Goal: Ask a question: Seek information or help from site administrators or community

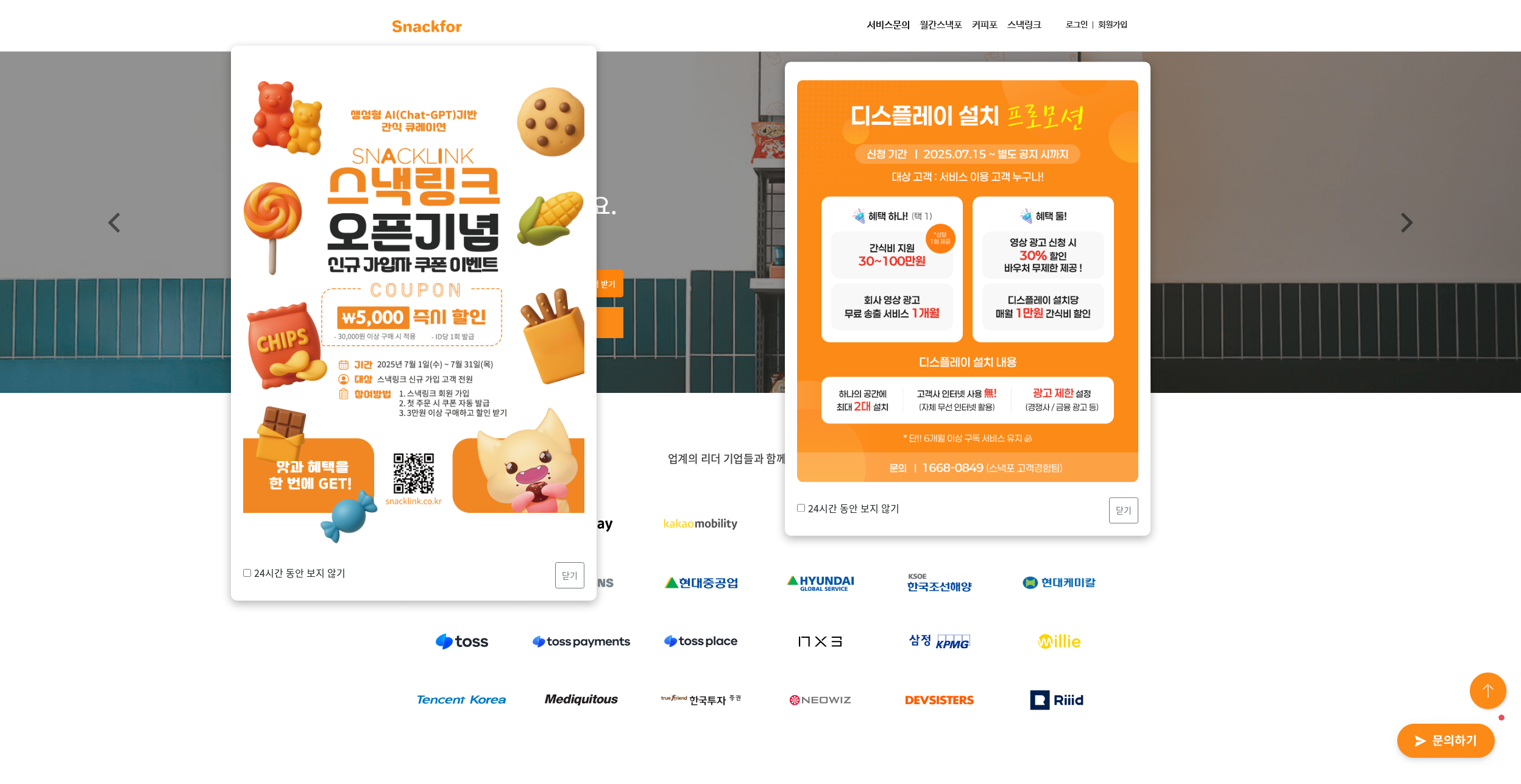
click at [1412, 729] on img "button" at bounding box center [1446, 741] width 119 height 56
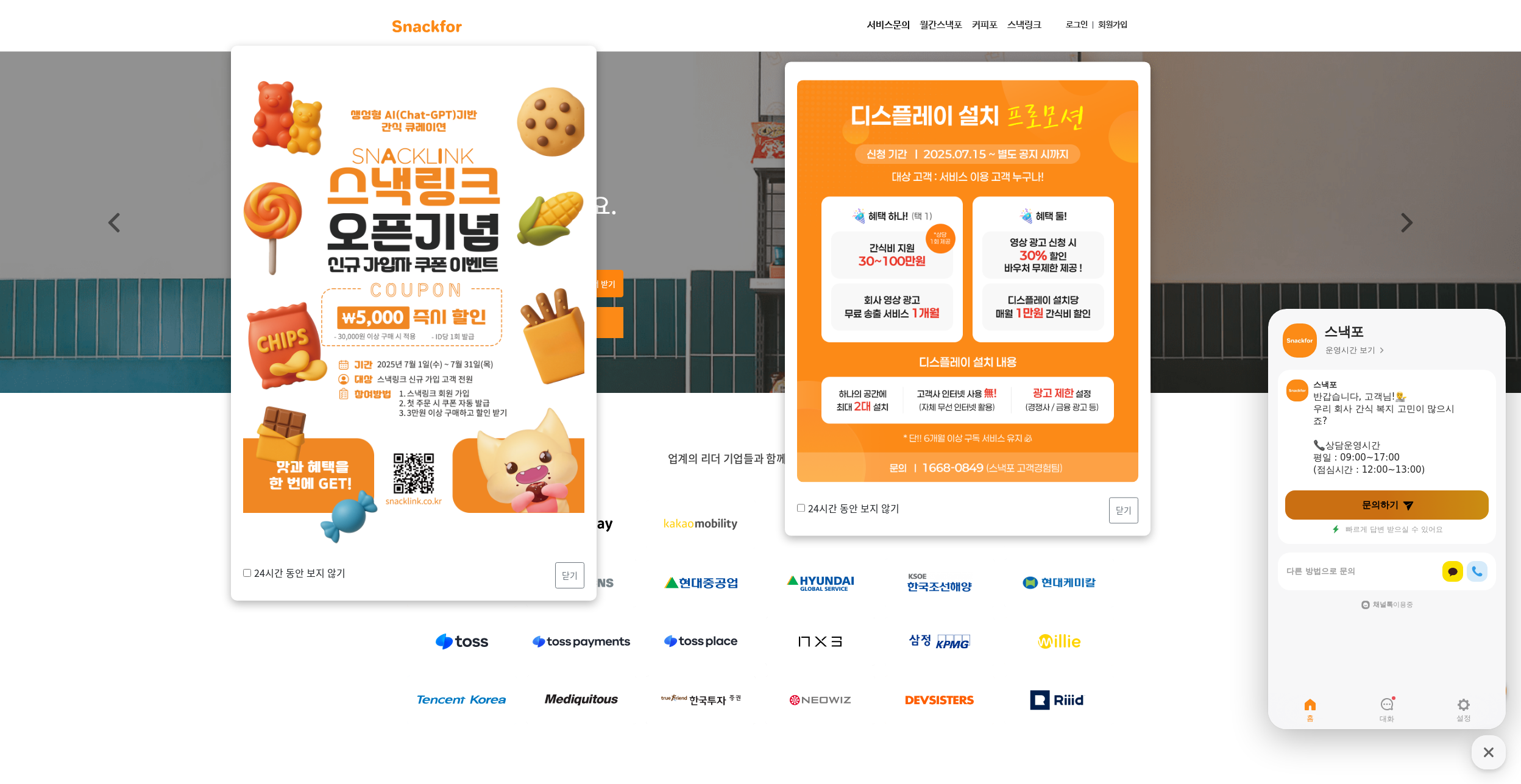
click at [1407, 502] on icon at bounding box center [1408, 505] width 12 height 12
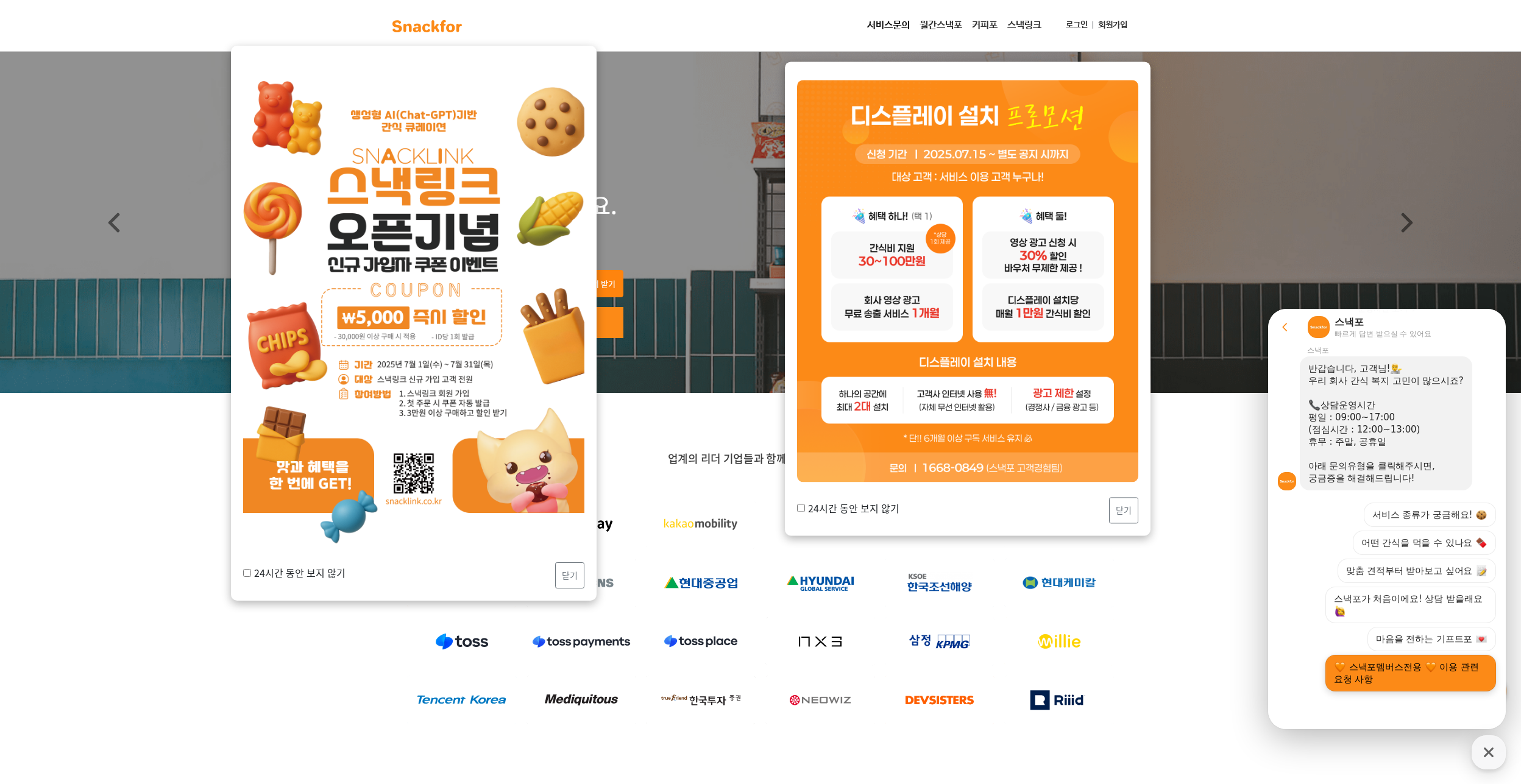
click at [1375, 686] on button "스낵포멤버스전용 이용 관련 요청 사항" at bounding box center [1411, 672] width 170 height 36
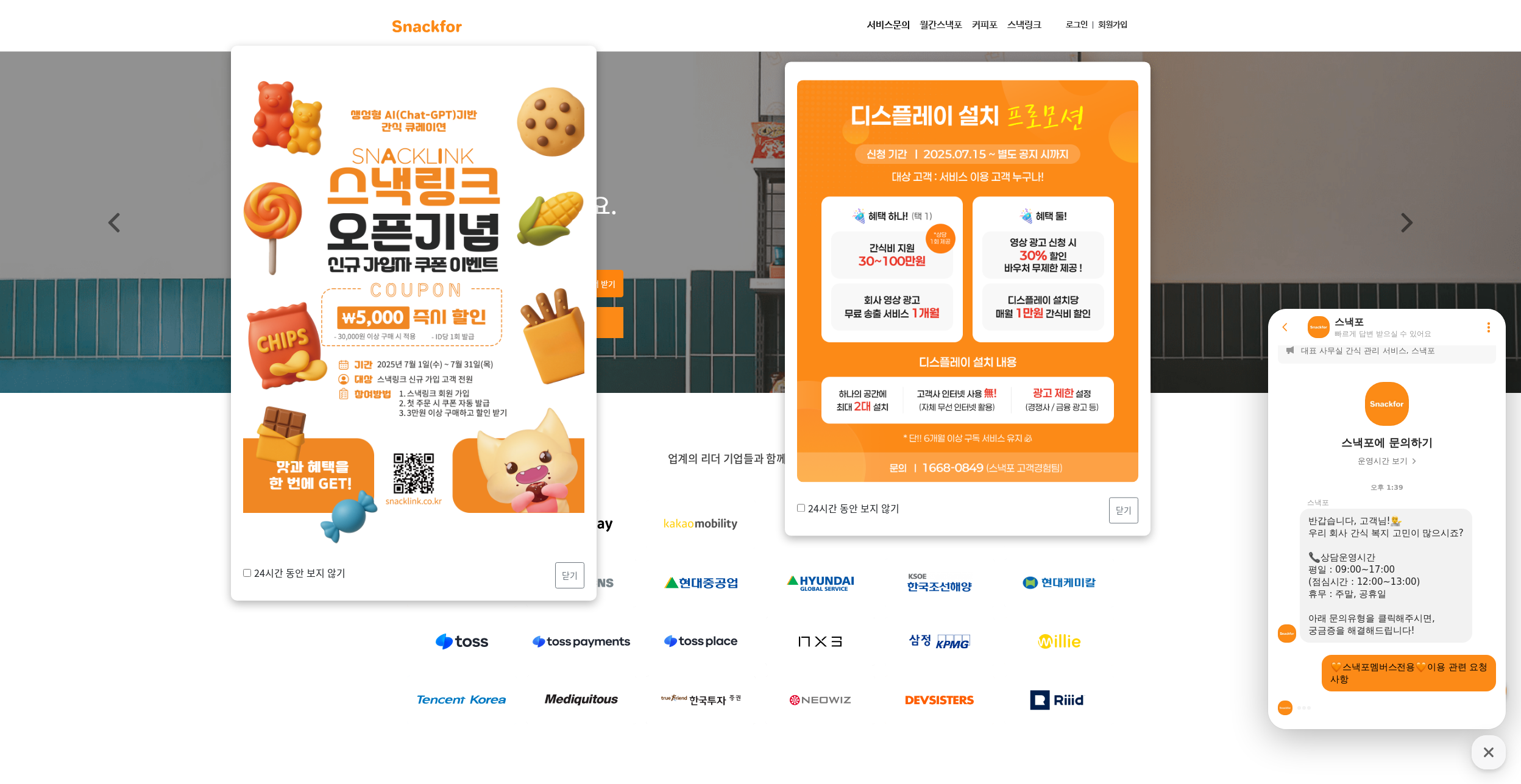
click at [1379, 718] on div at bounding box center [1387, 708] width 238 height 33
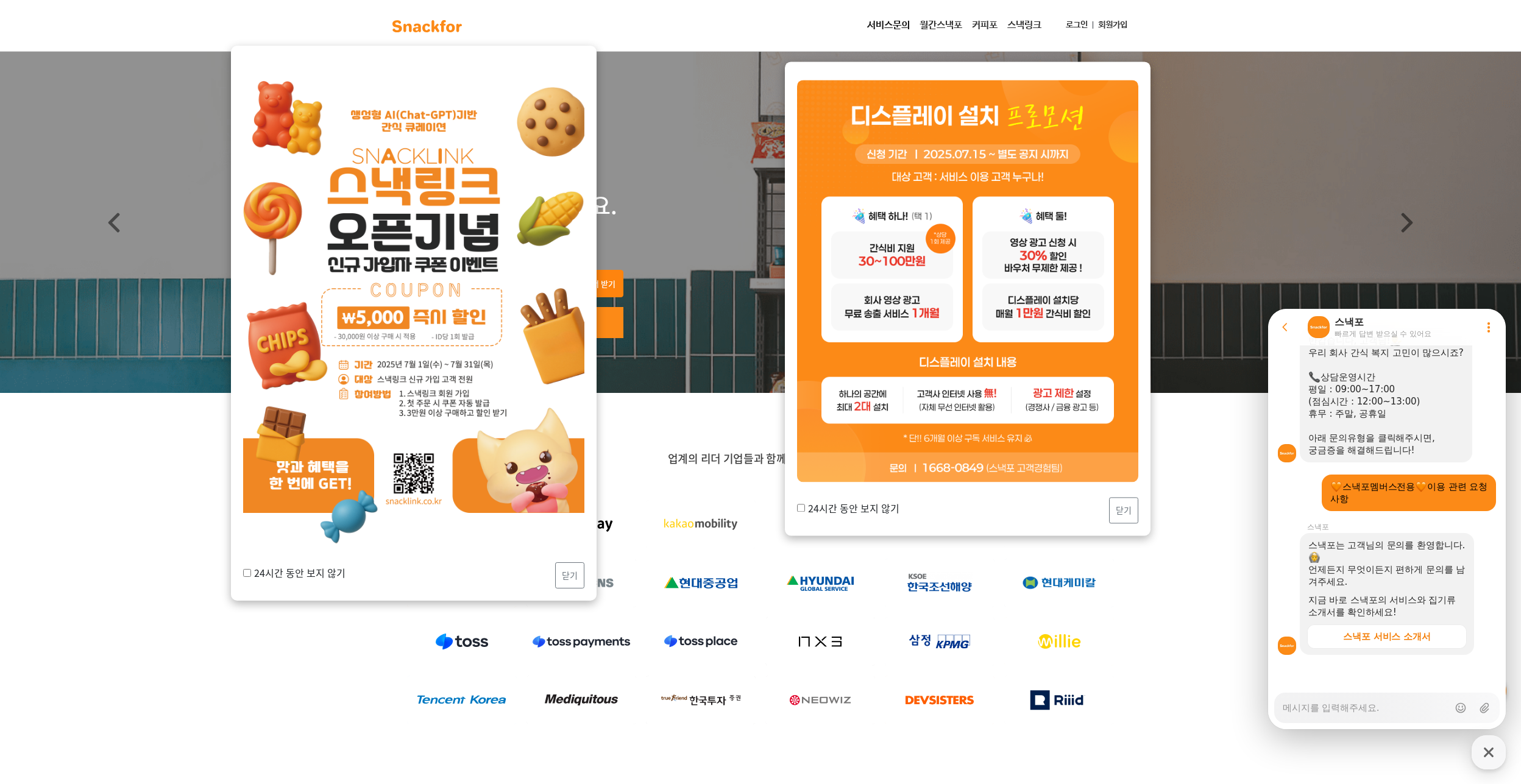
scroll to position [203, 0]
click at [1343, 702] on textarea "Messenger Input Textarea" at bounding box center [1365, 703] width 166 height 20
type textarea "x"
type textarea "ㅇ"
type textarea "x"
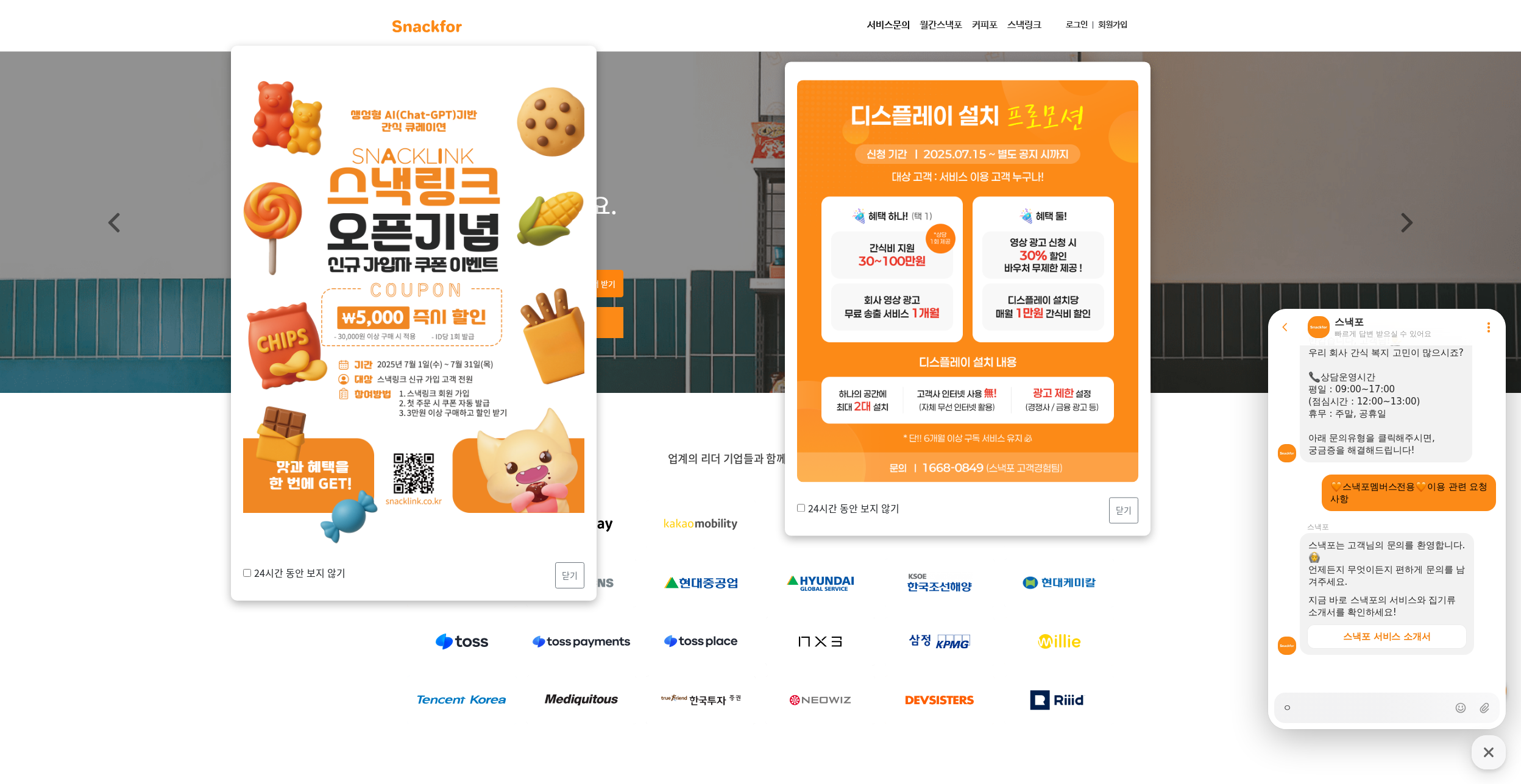
type textarea "아"
type textarea "x"
type textarea "안"
type textarea "x"
type textarea "안ㄴ"
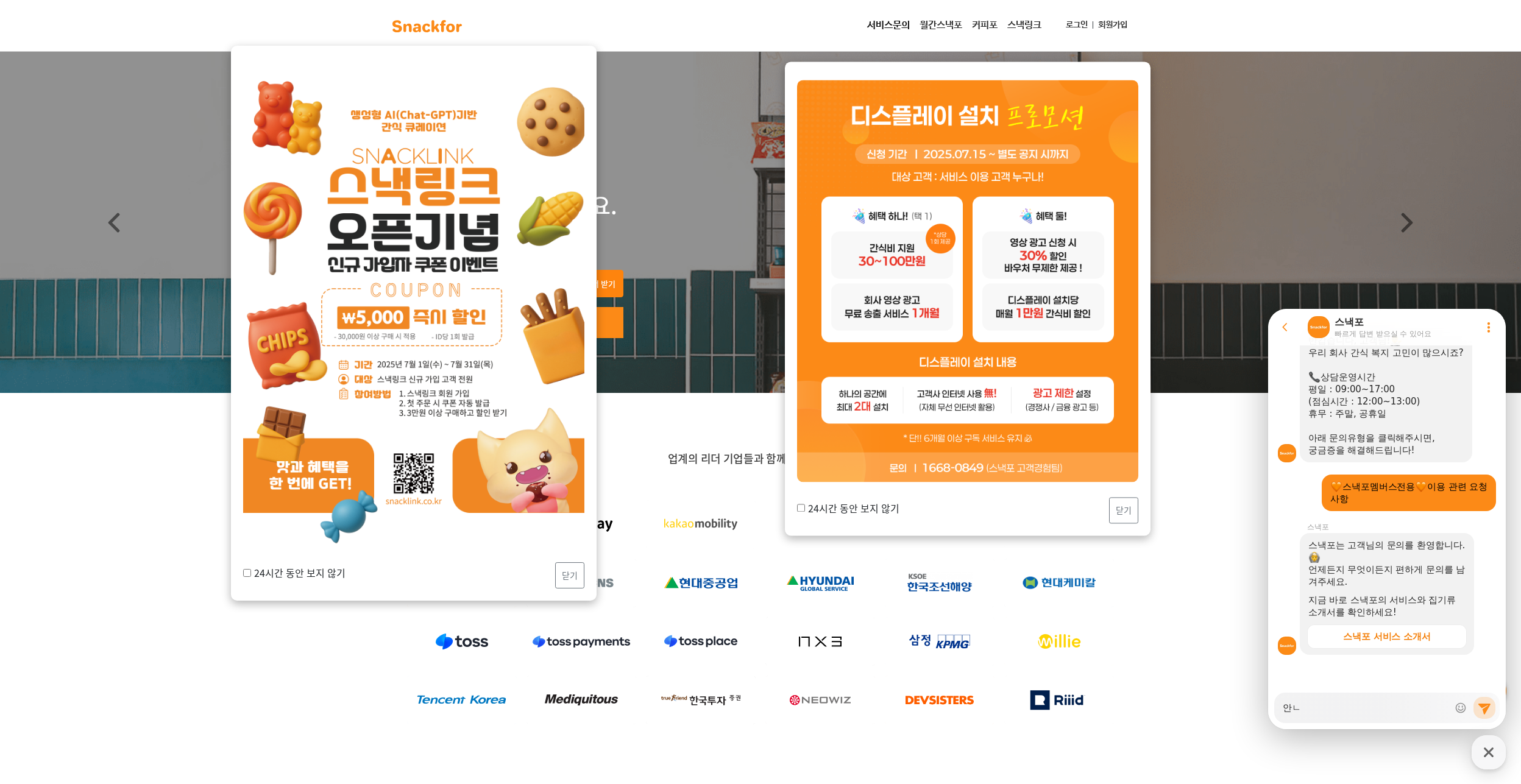
type textarea "x"
type textarea "안녀"
type textarea "x"
type textarea "안녕"
type textarea "x"
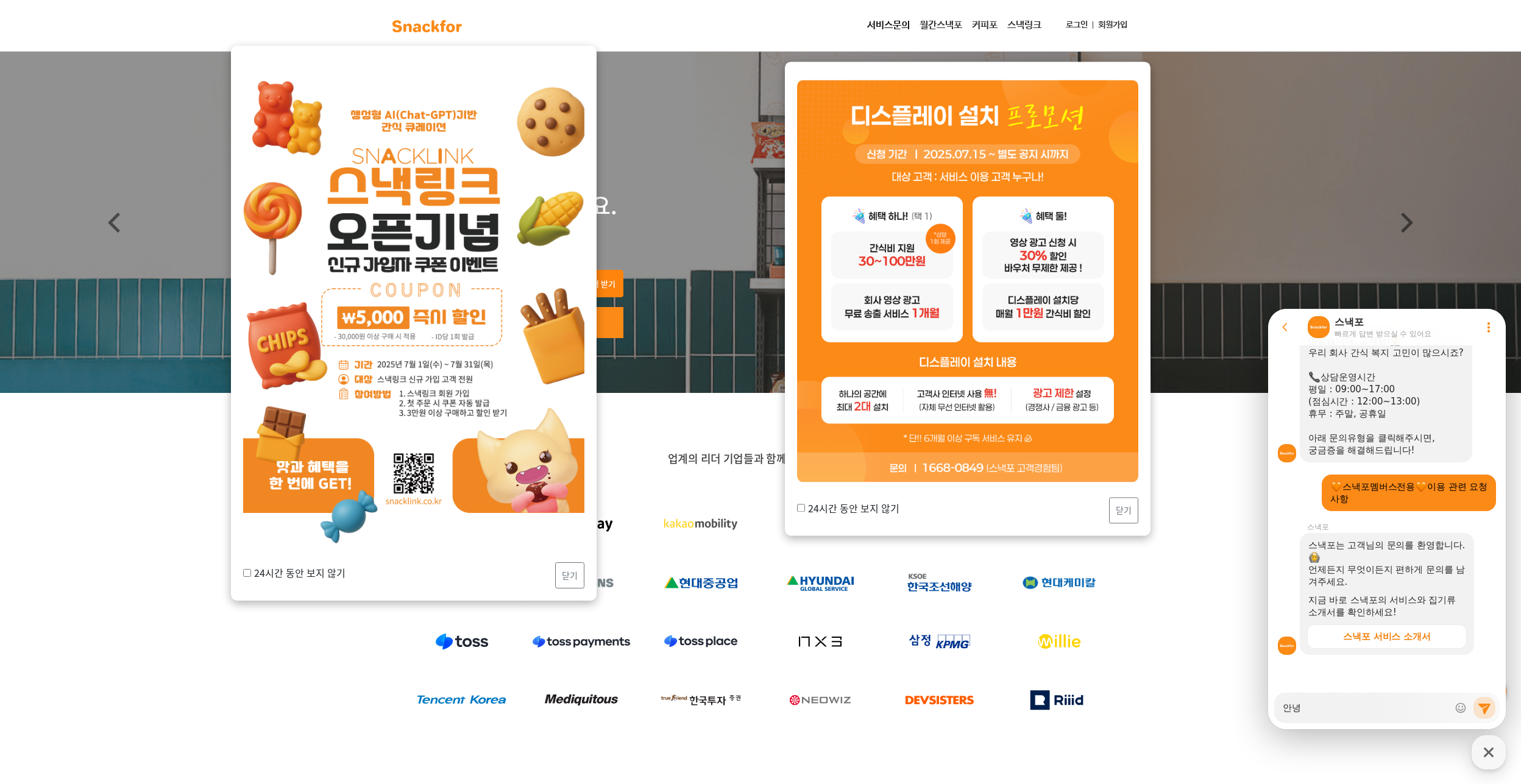
type textarea "안녕ㅎ"
type textarea "x"
type textarea "안녕하"
type textarea "x"
type textarea "안녕핫"
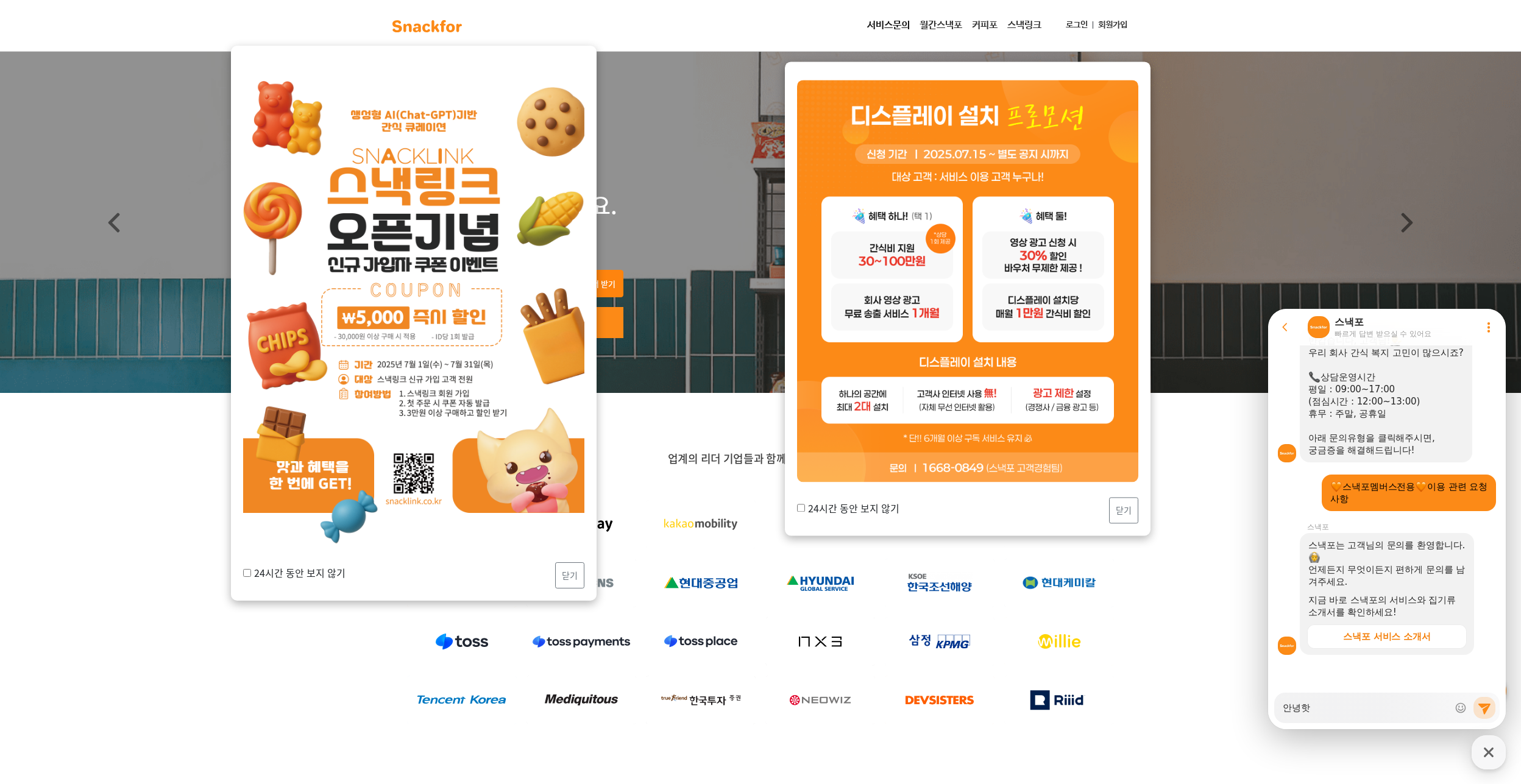
type textarea "x"
type textarea "안녕하세"
type textarea "x"
type textarea "안녕하셍"
type textarea "x"
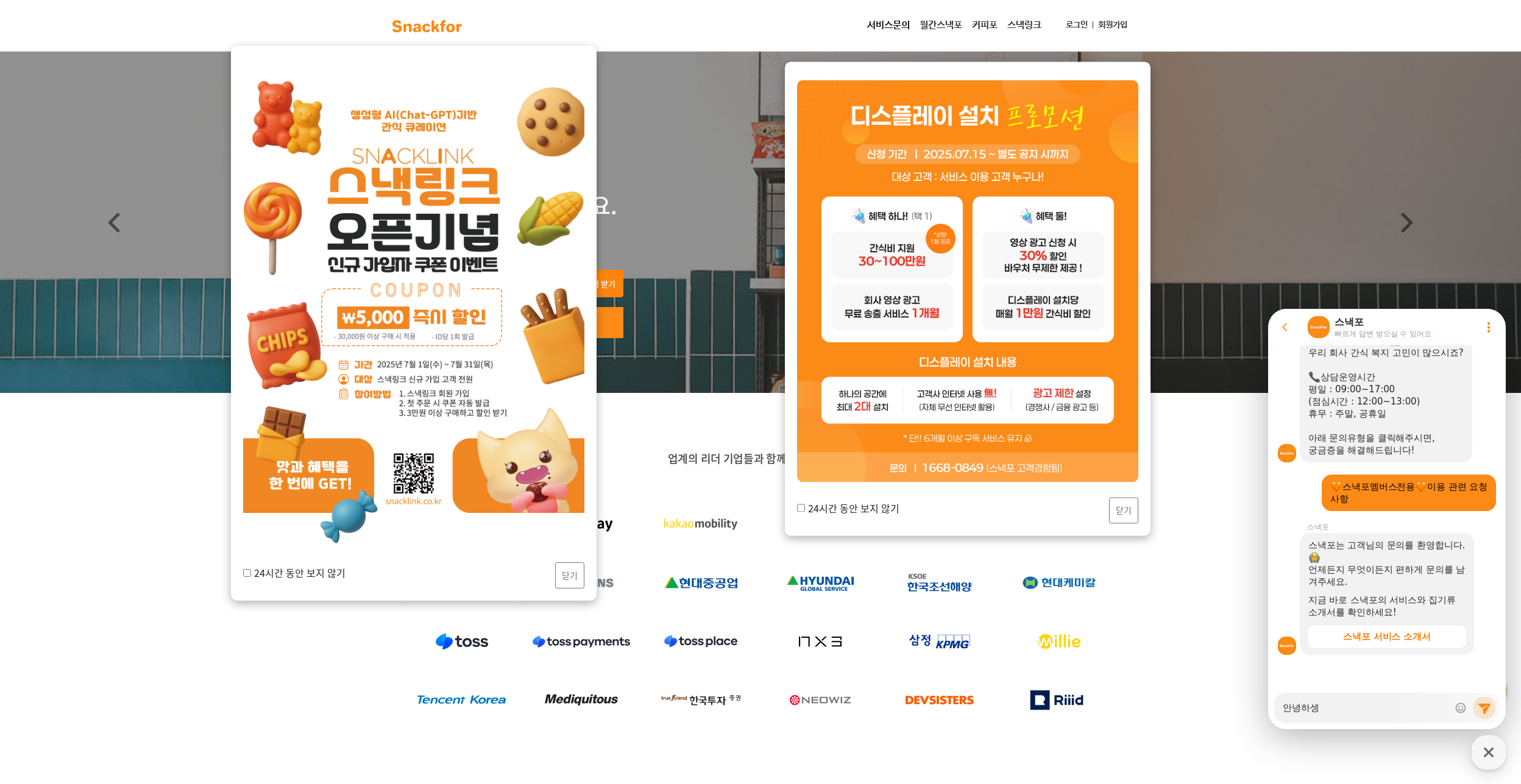
type textarea "안녕하세요"
type textarea "x"
type textarea "안녕하세요 주"
type textarea "x"
type textarea "안녕하세요 줏"
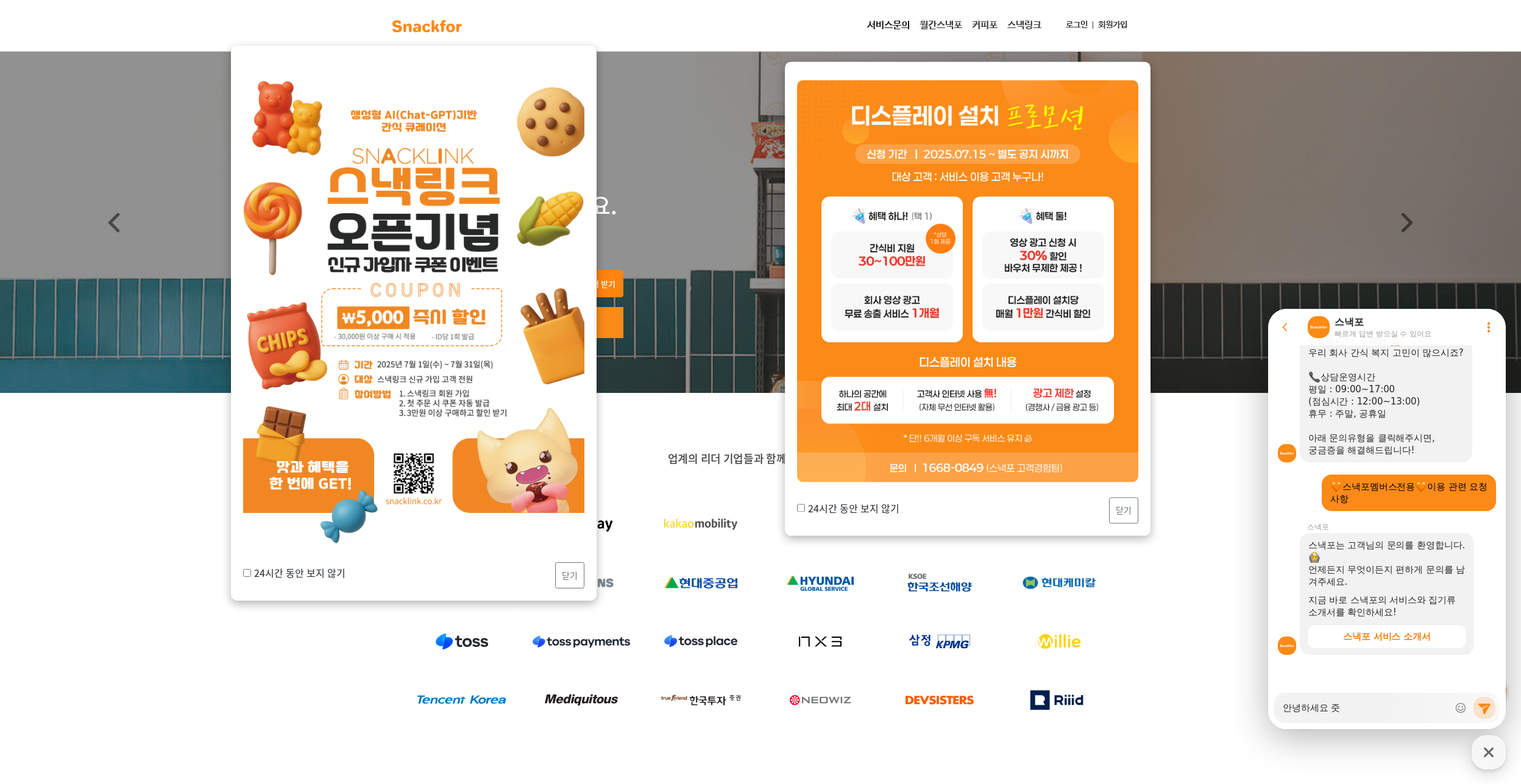
type textarea "x"
type textarea "안녕하세요 주시"
type textarea "x"
type textarea "안녕하세요 주식"
type textarea "x"
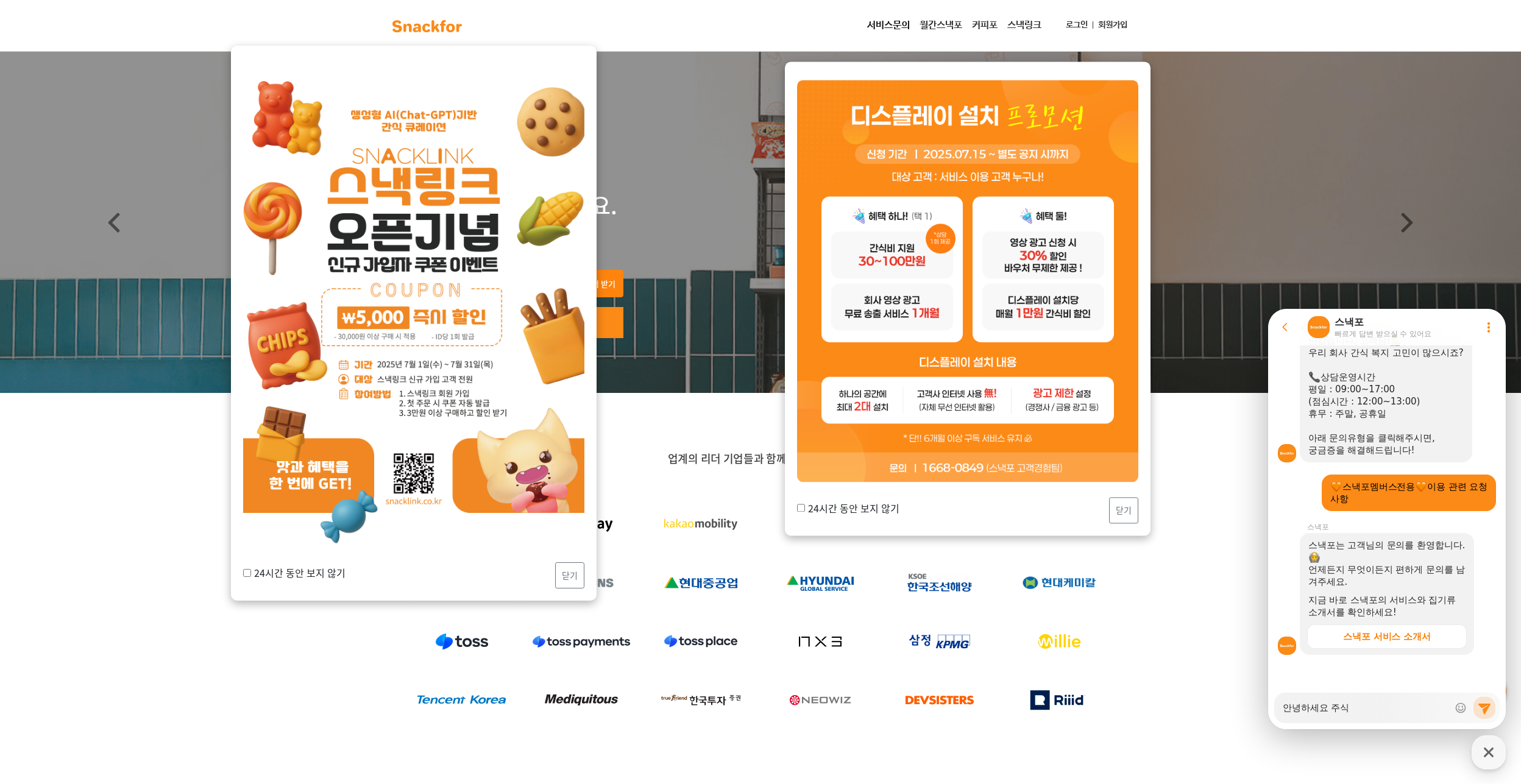
type textarea "안녕하세요 주식ㅎ"
type textarea "x"
type textarea "안녕하세요 주식호"
type textarea "x"
type textarea "안녕하세요 주식회"
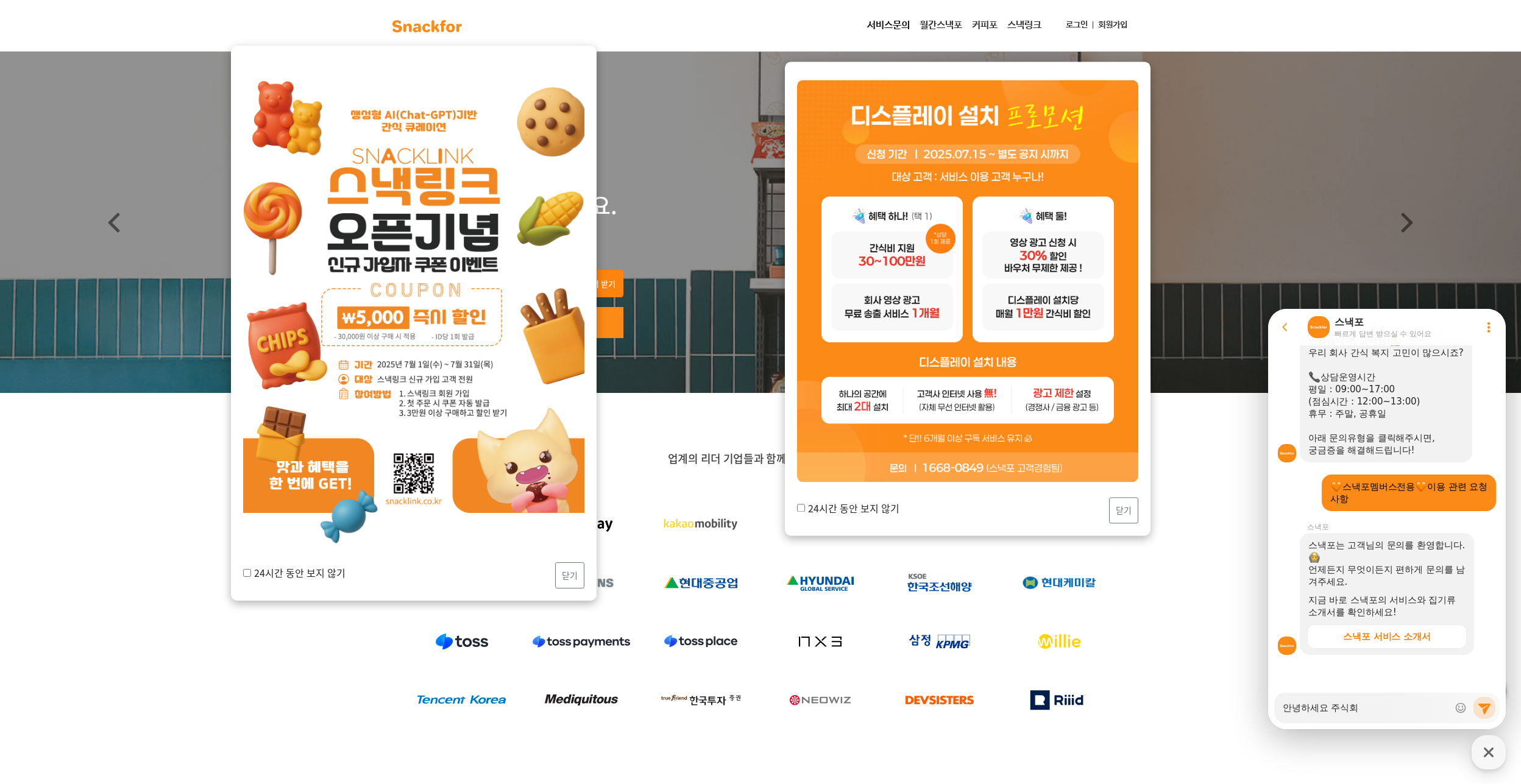
type textarea "x"
type textarea "안녕하세요 주식회사"
type textarea "x"
type textarea "안녕하세요 주식회사"
type textarea "x"
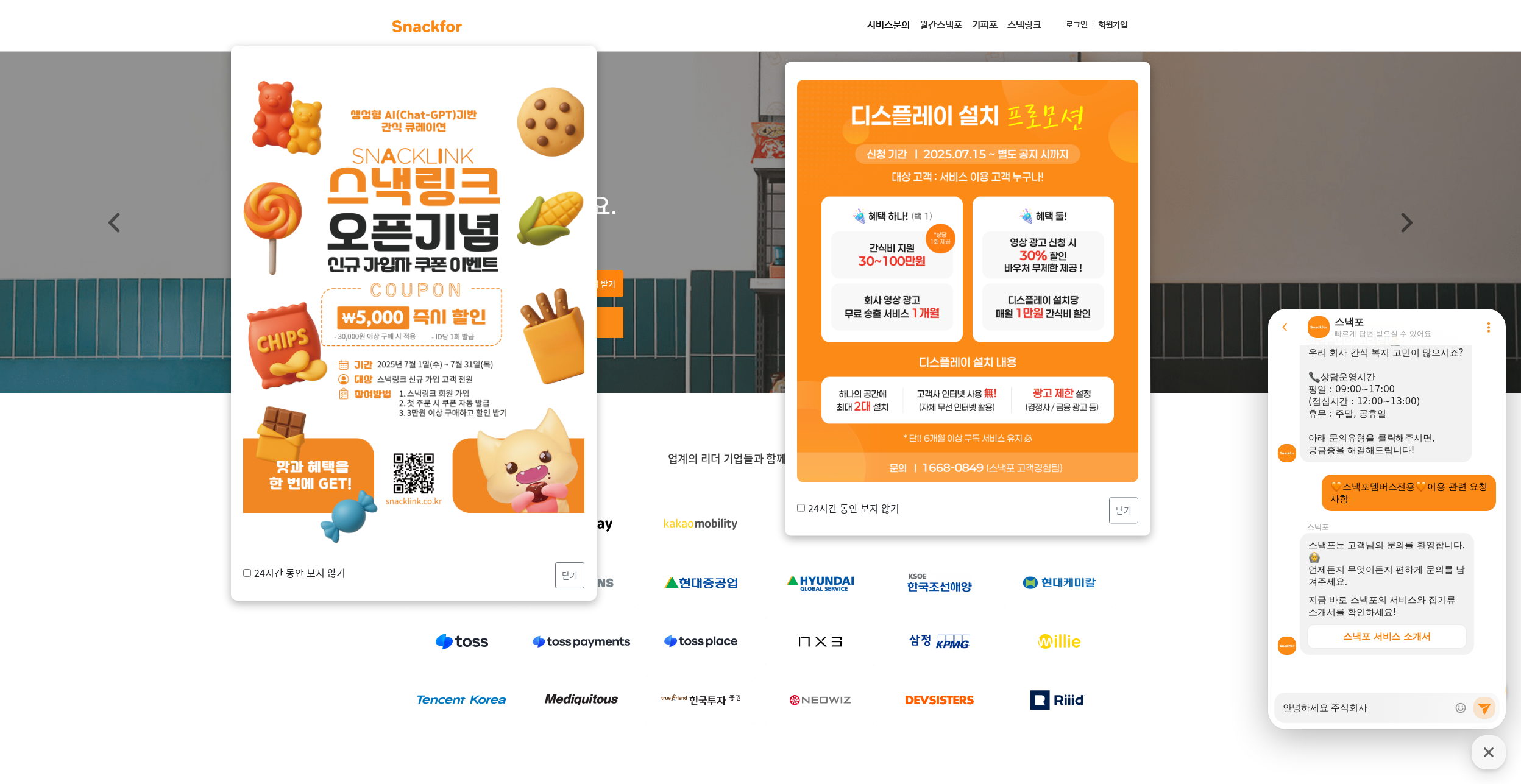
type textarea "안녕하세요 주식회사 ㄱ"
type textarea "x"
type textarea "안녕하세요 주식회사 그"
type textarea "x"
type textarea "안녕하세요 주식회사 글"
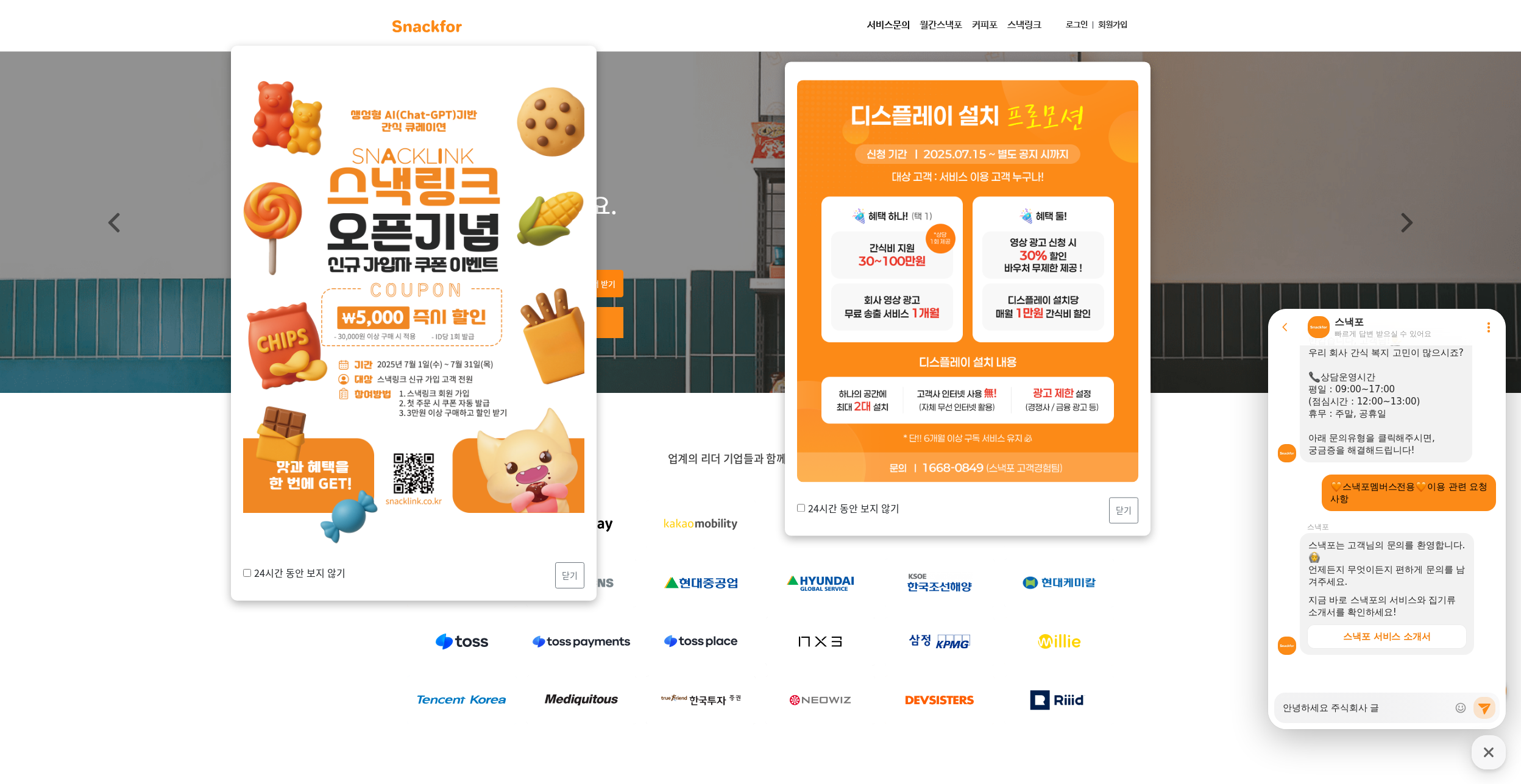
type textarea "x"
type textarea "안녕하세요 주식회사 글ㄹ"
type textarea "x"
type textarea "안녕하세요 주식회사 글로"
type textarea "x"
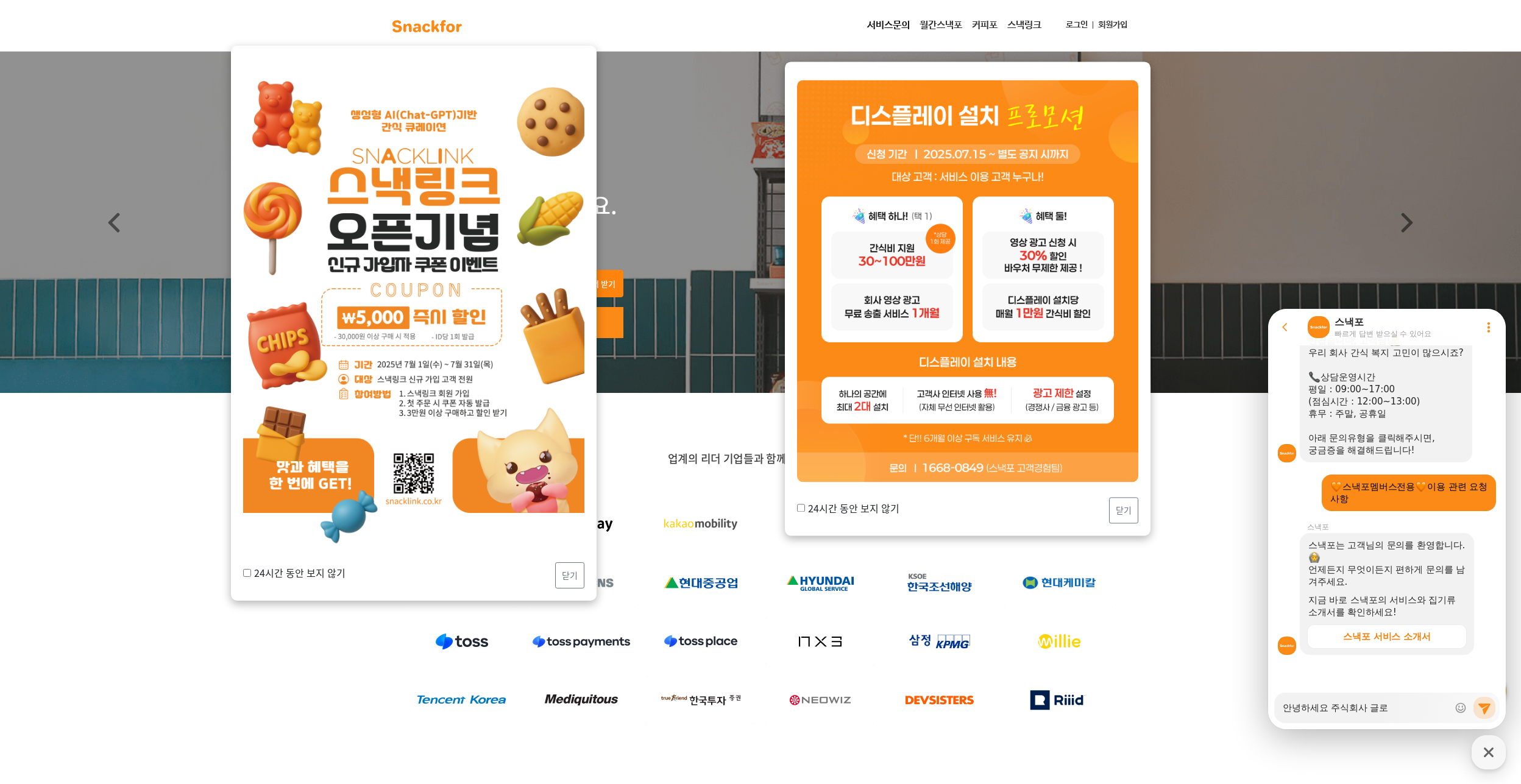
type textarea "안녕하세요 주식회사 글론"
type textarea "x"
type textarea "안녕하세요 주식회사 글로니"
type textarea "x"
type textarea "안녕하세요 주식회사 글로닝"
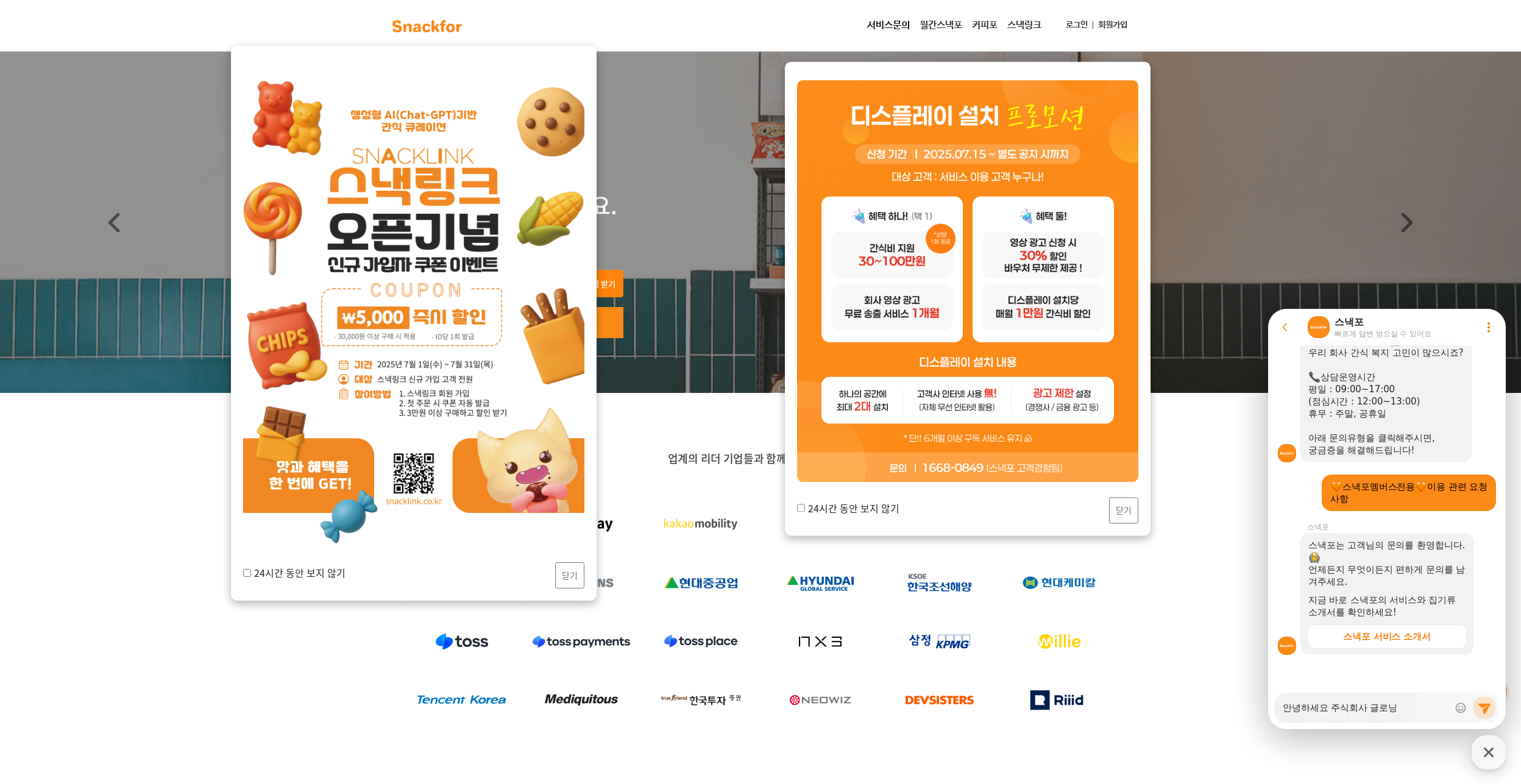
type textarea "x"
type textarea "안녕하세요 주식회사 글로닝ㅂ"
type textarea "x"
type textarea "안녕하세요 주식회사 글로닝비"
type textarea "x"
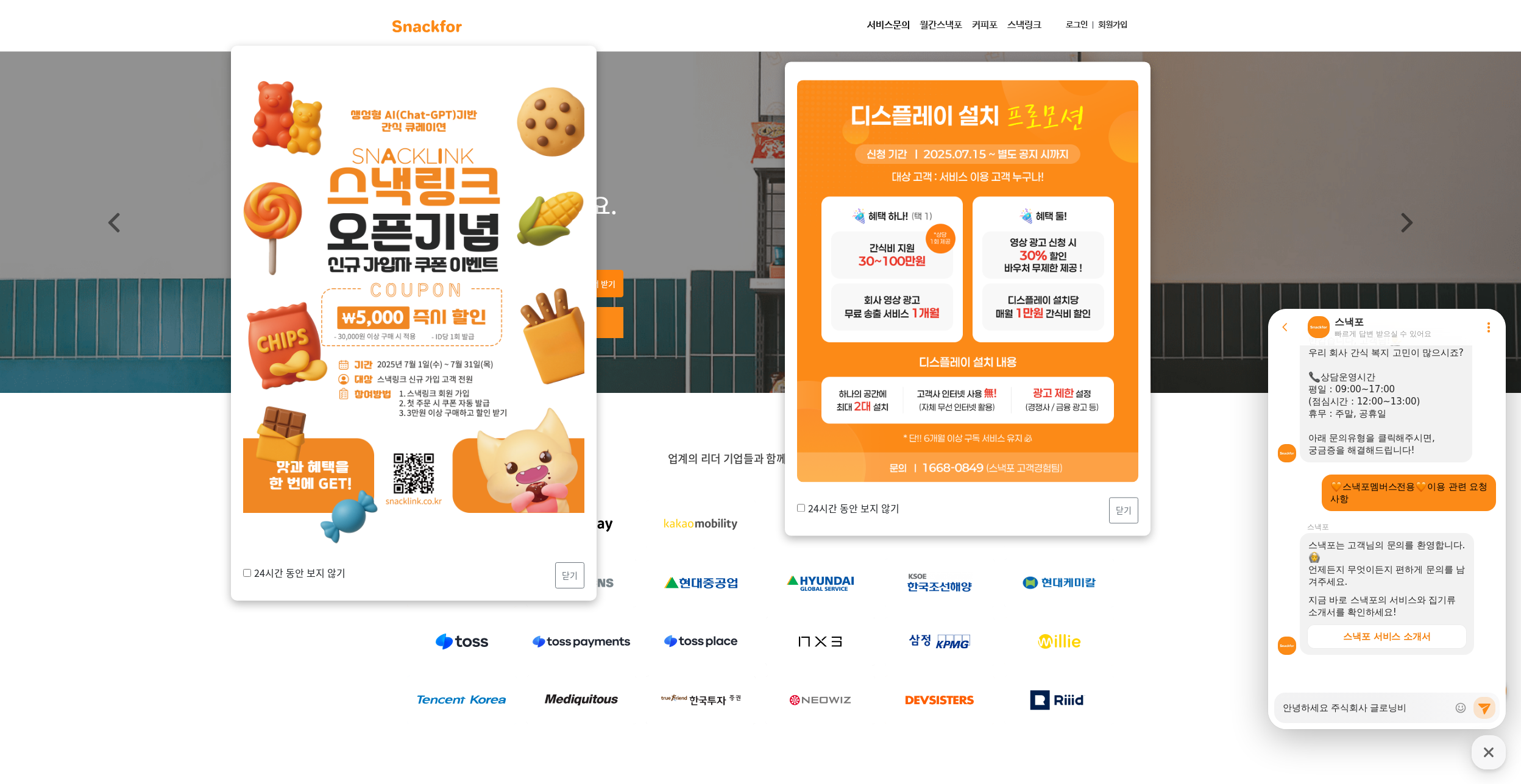
type textarea "안녕하세요 주식회사 글로닝빈"
type textarea "x"
type textarea "안녕하세요 주식회사 글로닝비니"
type textarea "x"
type textarea "안녕하세요 주식회사 글로닝비닏"
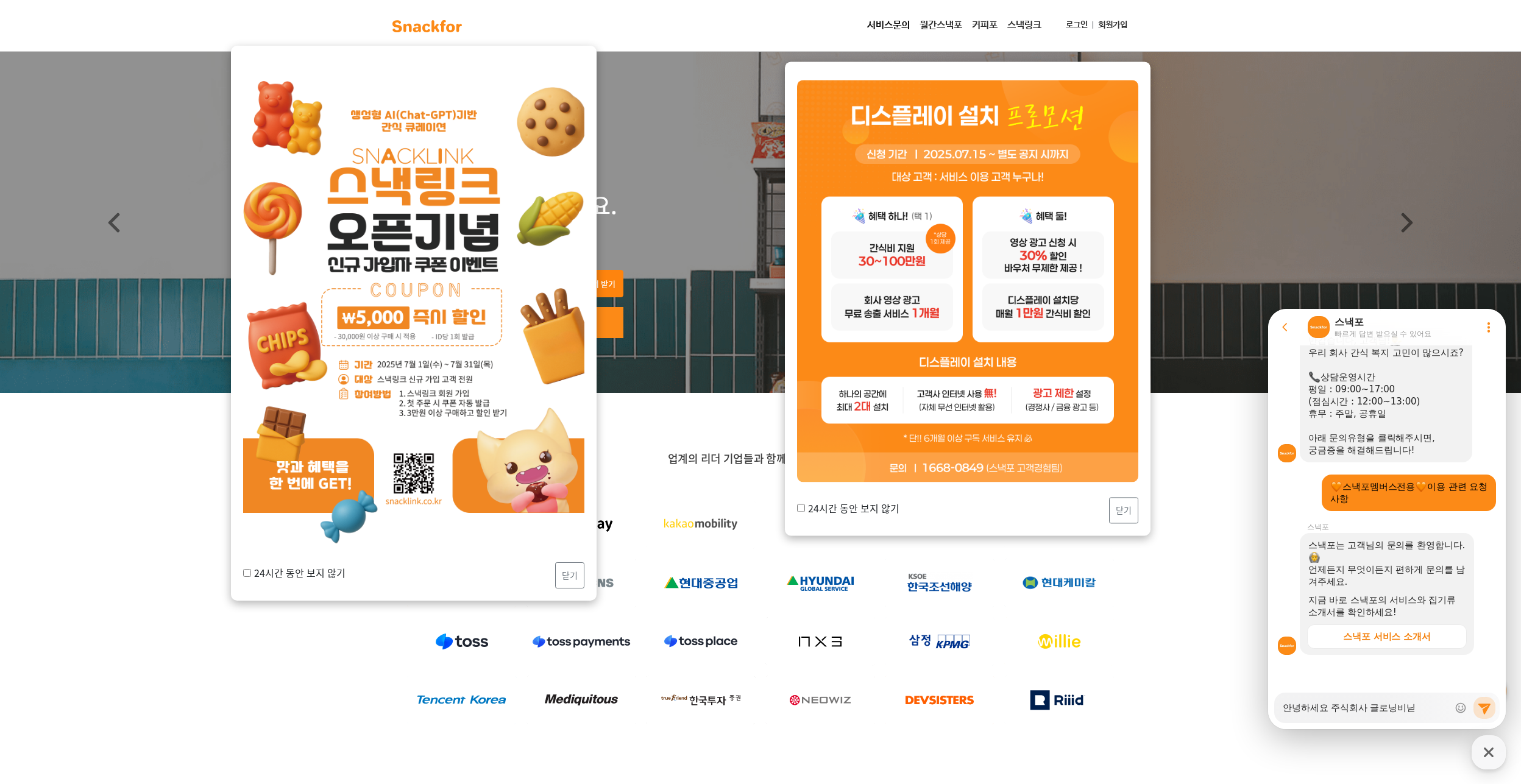
type textarea "x"
type textarea "안녕하세요 주식회사 글로닝비니다"
type textarea "x"
type textarea "안녕하세요 주식회사 글로닝비니ㄷ"
type textarea "x"
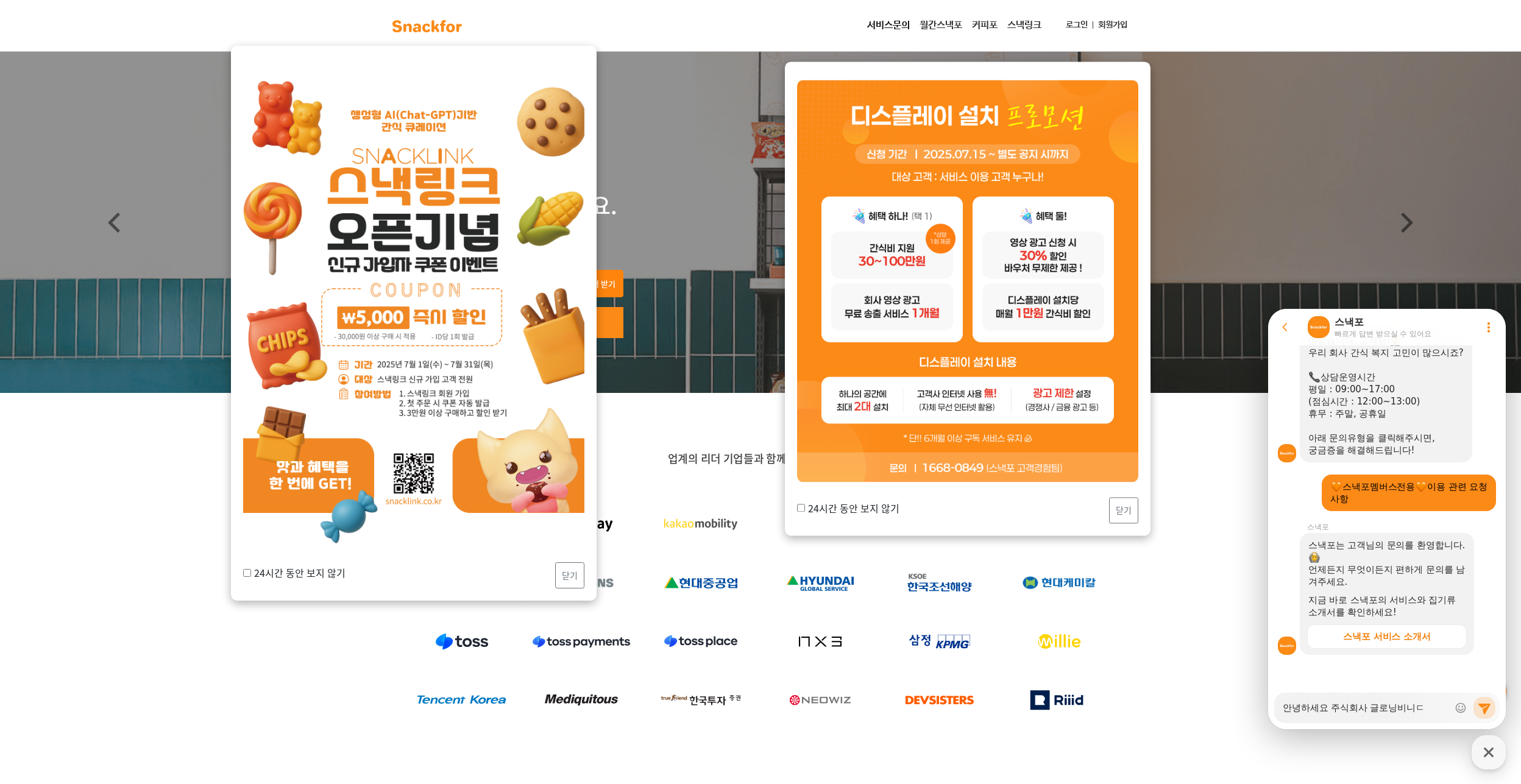
type textarea "안녕하세요 주식회사 글로닝비니"
type textarea "x"
type textarea "안녕하세요 주식회사 글로닝비"
type textarea "x"
type textarea "안녕하세요 주식회사 글로닝"
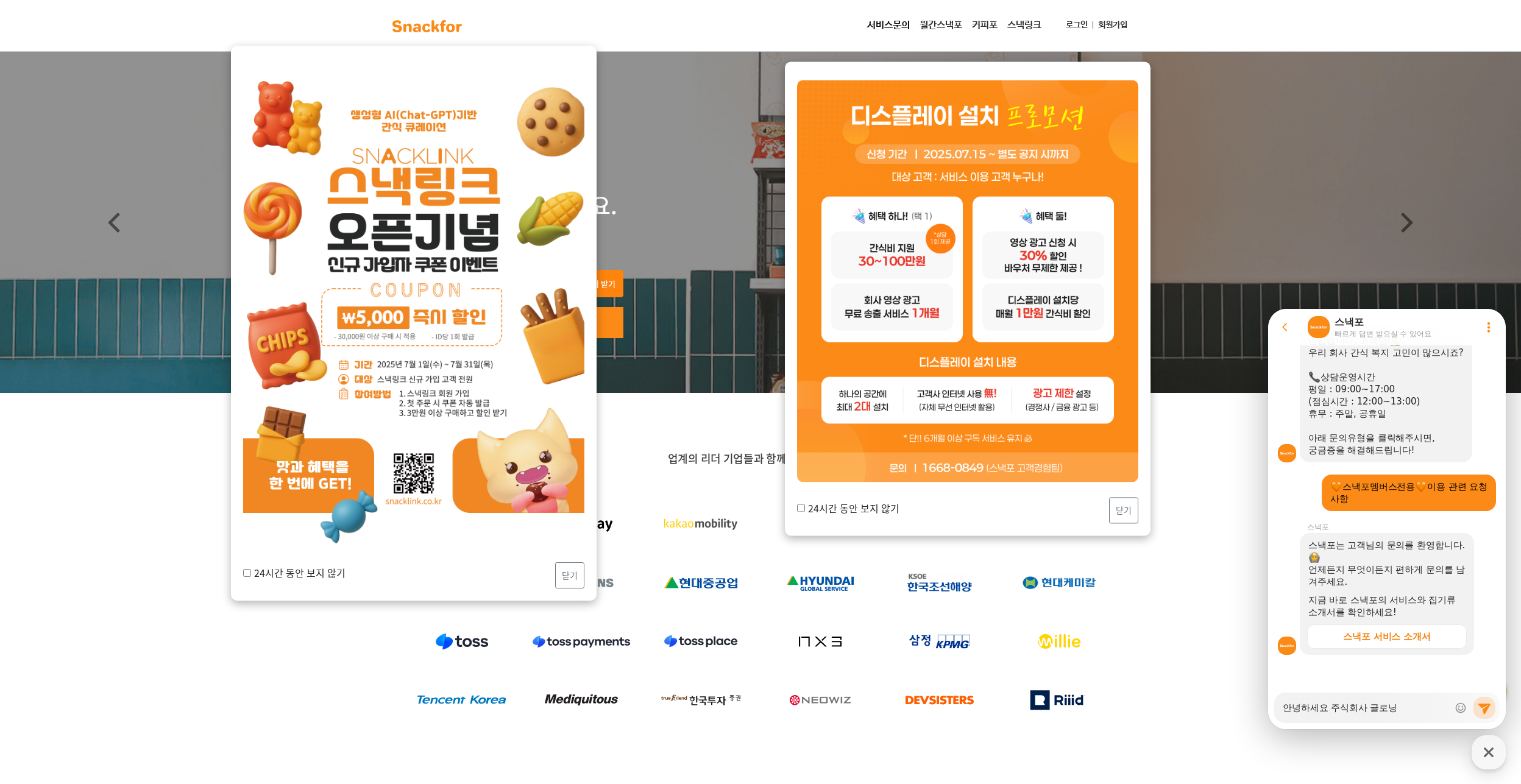
type textarea "x"
type textarea "안녕하세요 주식회사 글로"
type textarea "x"
type textarea "안녕하세요 주식회사 글로ㄴ"
type textarea "x"
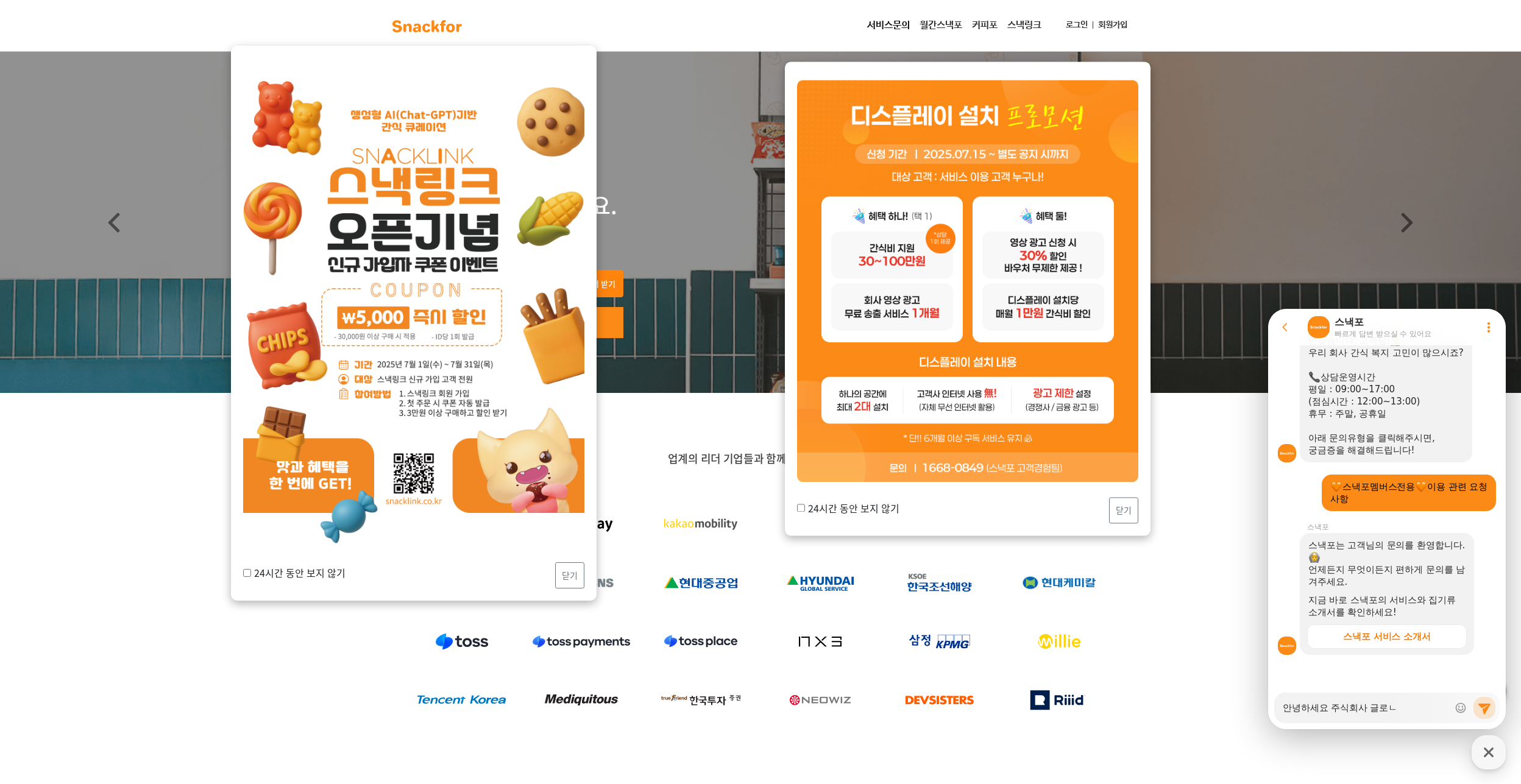
type textarea "안녕하세요 주식회사 글로니"
type textarea "x"
type textarea "안녕하세요 주식회사 글로닝"
type textarea "x"
type textarea "안녕하세요 주식회사 글로니이"
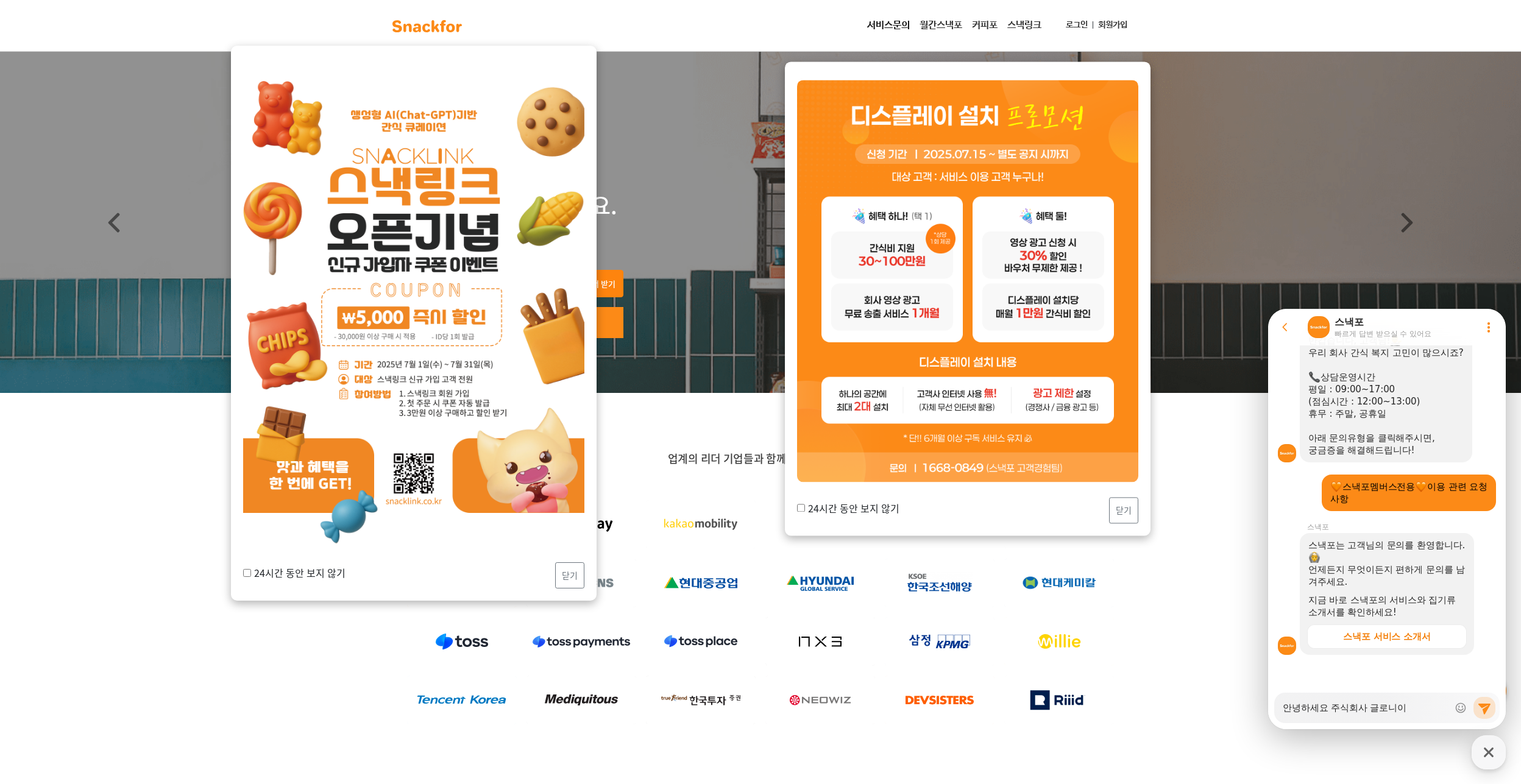
type textarea "x"
type textarea "안녕하세요 주식회사 글로니입"
type textarea "x"
type textarea "안녕하세요 주식회사 글로니입ㄴ"
type textarea "x"
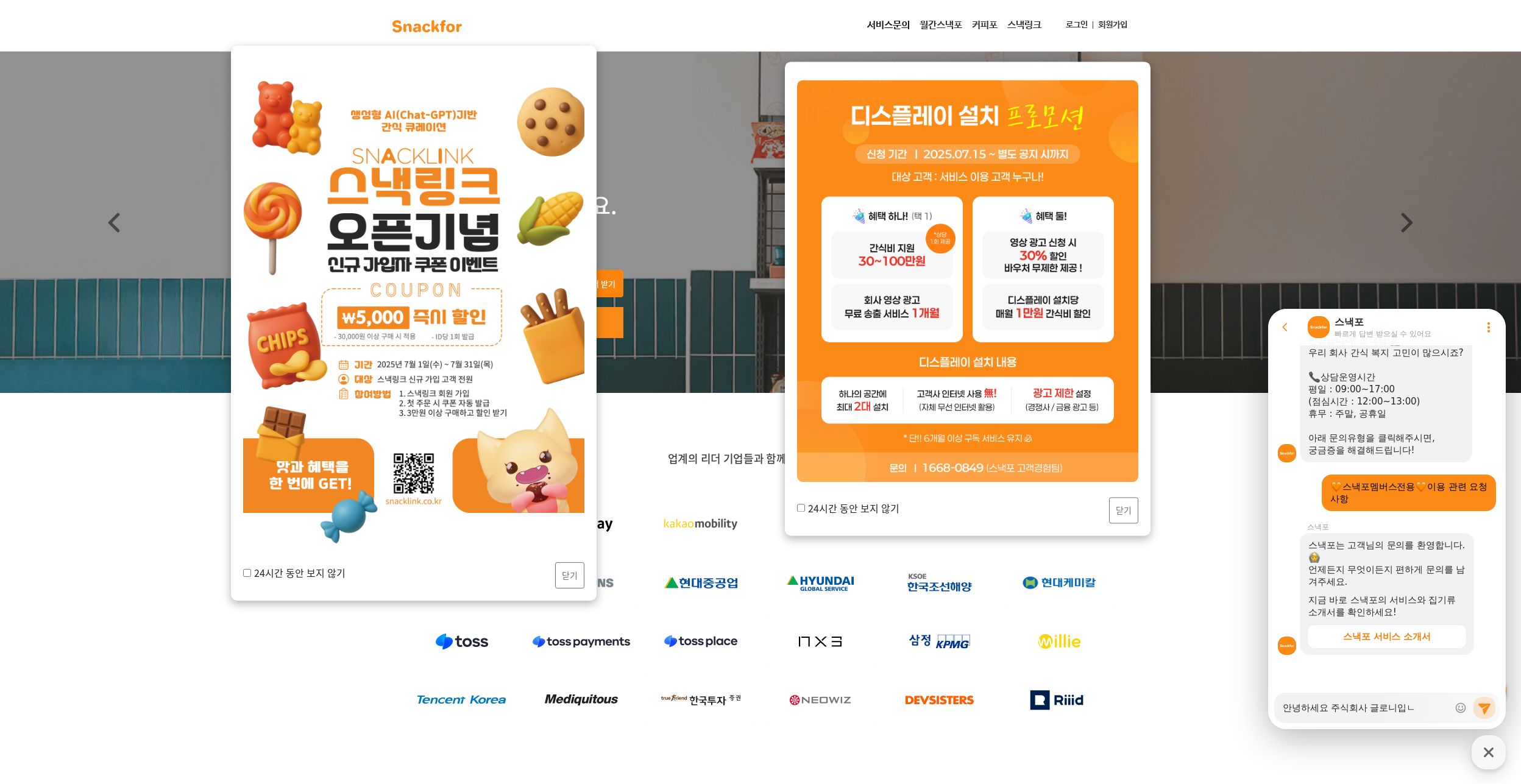
type textarea "안녕하세요 주식회사 글로니입니"
type textarea "x"
type textarea "안녕하세요 주식회사 글로니입닏"
type textarea "x"
type textarea "안녕하세요 주식회사 글로니입니다"
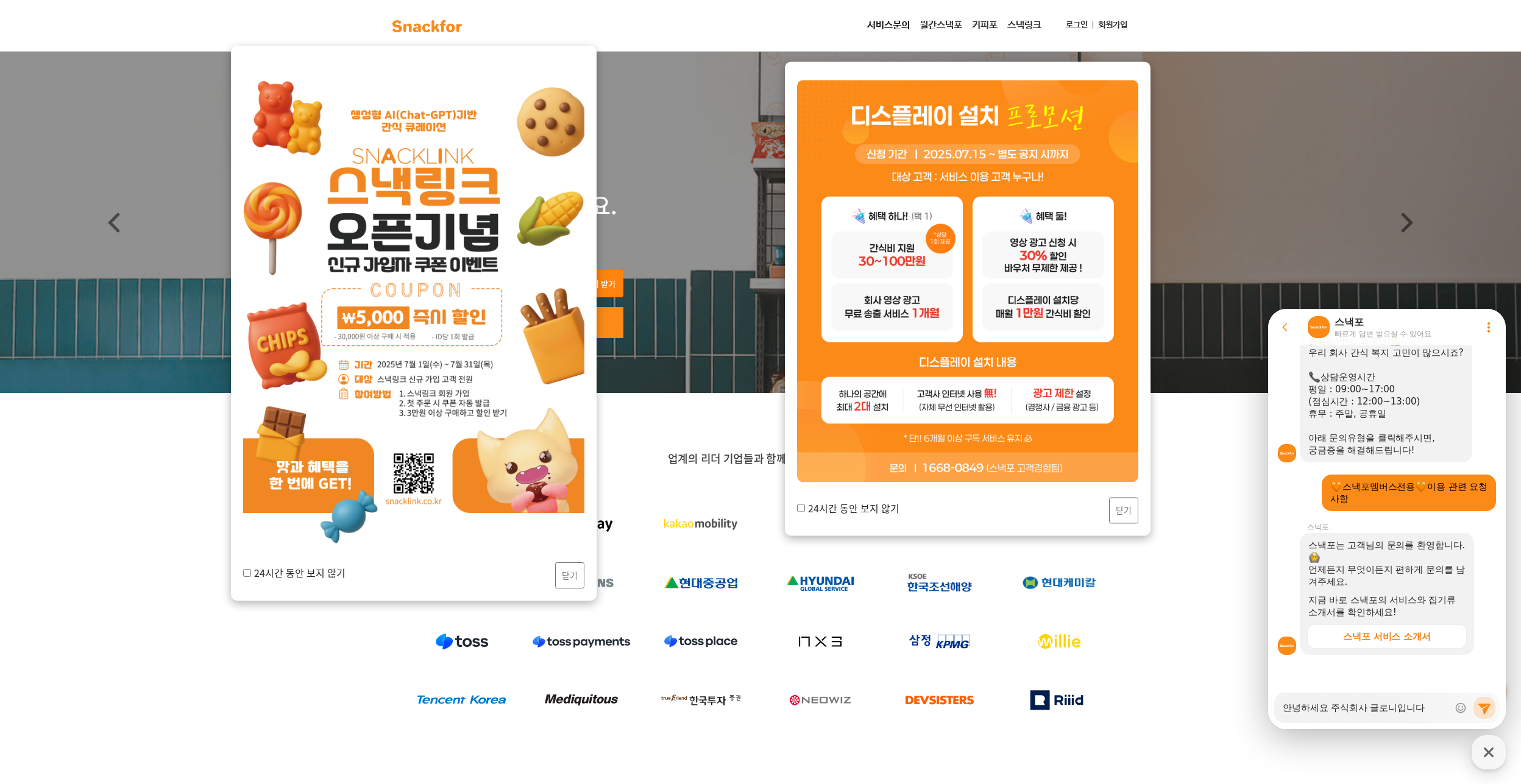
type textarea "x"
type textarea "안녕하세요 주식회사 글로니입니다."
type textarea "x"
type textarea "안녕하세요 주식회사 글로니입니다."
type textarea "x"
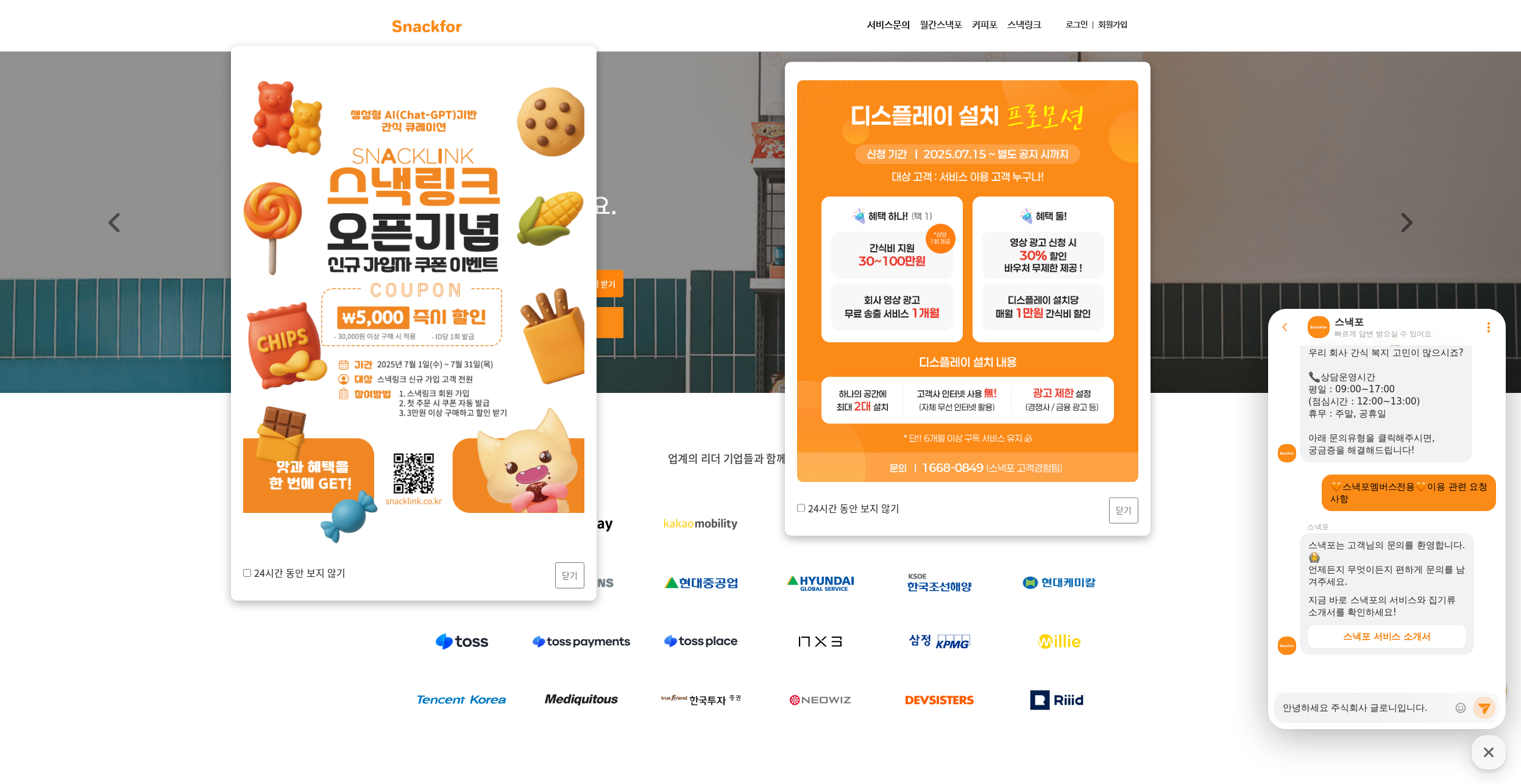
type textarea "안녕하세요 주식회사 글로니입니다. ㅈ"
type textarea "x"
type textarea "안녕하세요 주식회사 글로니입니다. 저"
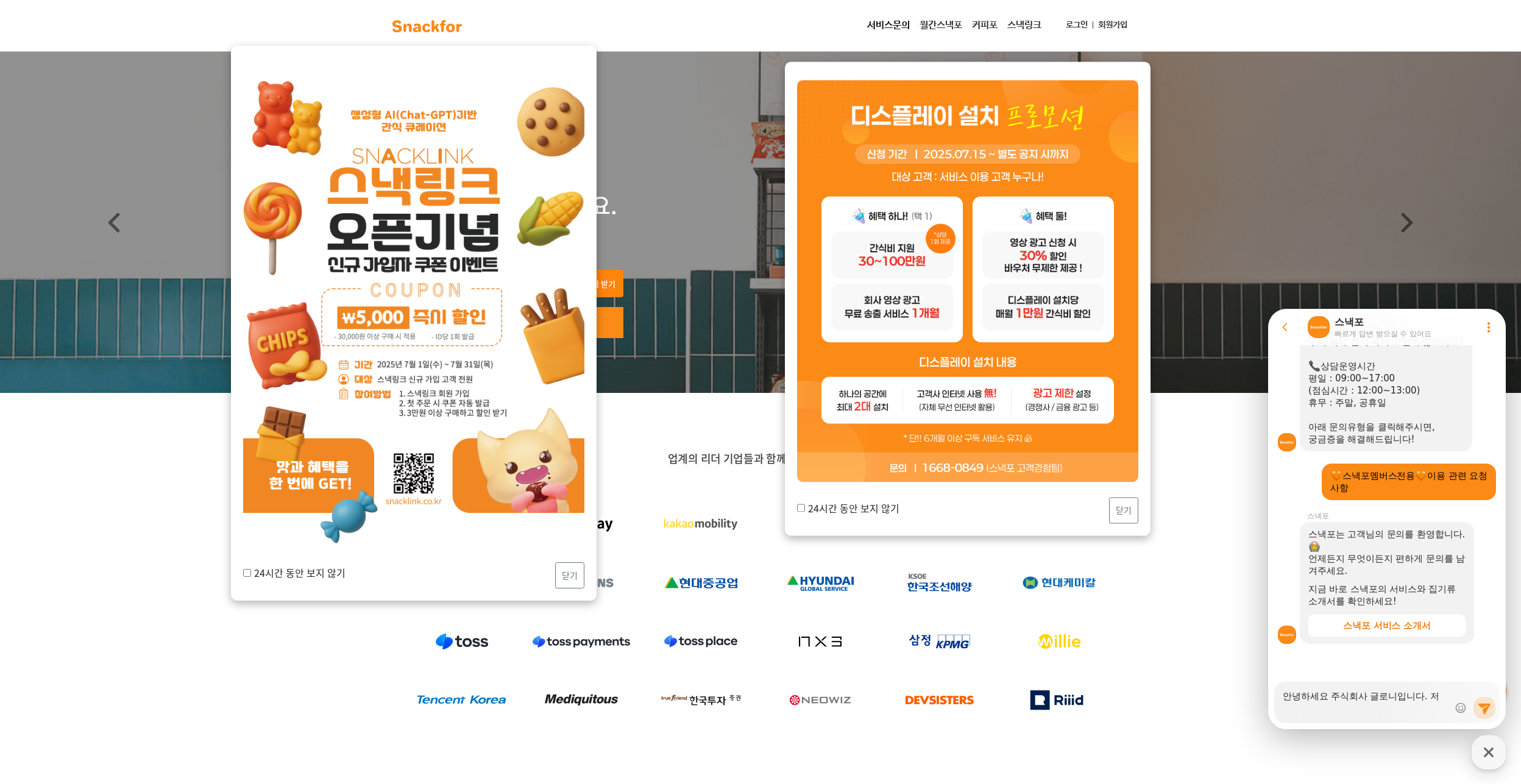
type textarea "x"
type textarea "안녕하세요 주식회사 글로니입니다. 젛"
type textarea "x"
type textarea "안녕하세요 주식회사 글로니입니다. 저흐"
type textarea "x"
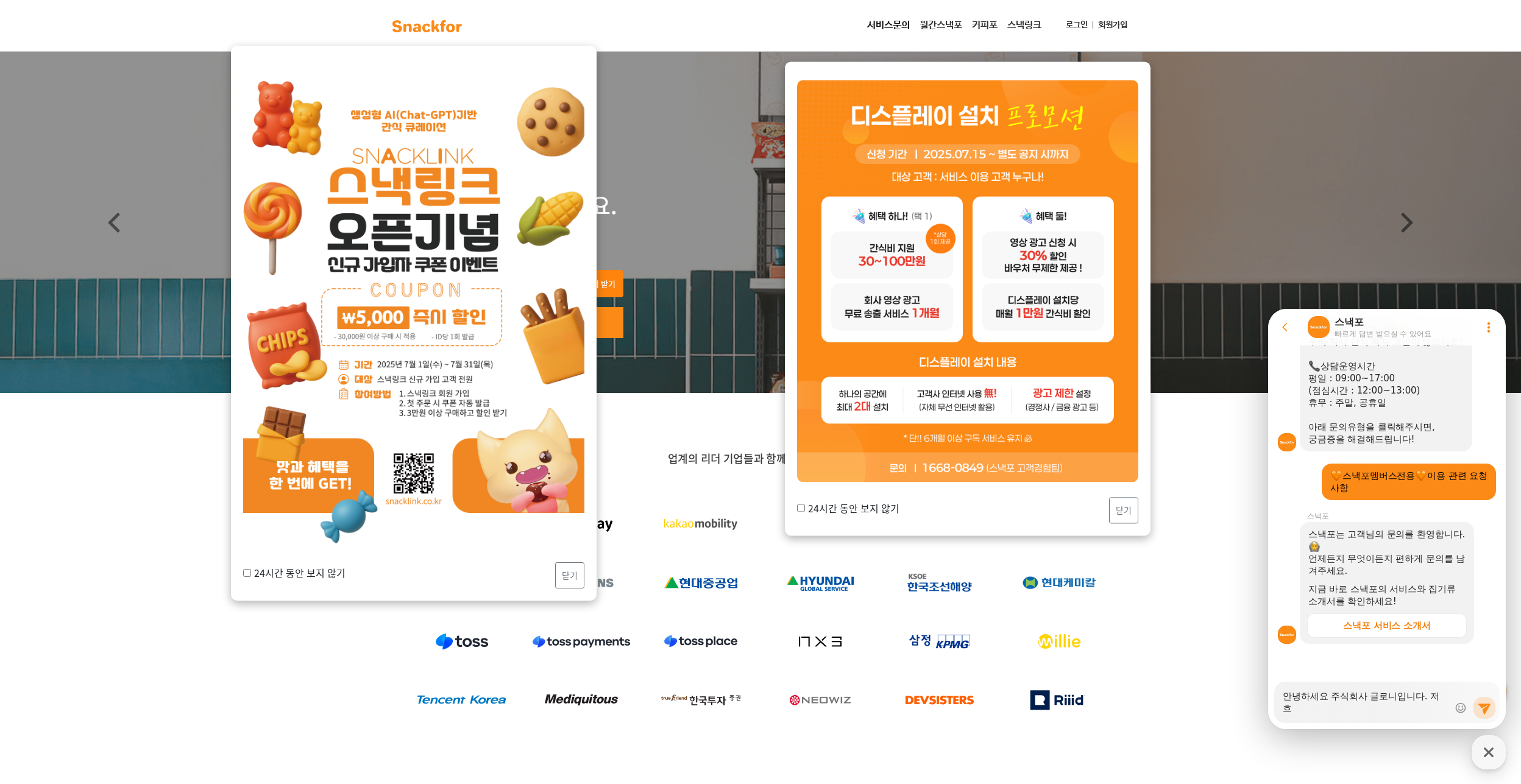
type textarea "안녕하세요 주식회사 글로니입니다. 저희"
type textarea "x"
type textarea "안녕하세요 주식회사 글로니입니다. 저희"
type textarea "x"
type textarea "안녕하세요 주식회사 글로니입니다. 저희 ㅇ"
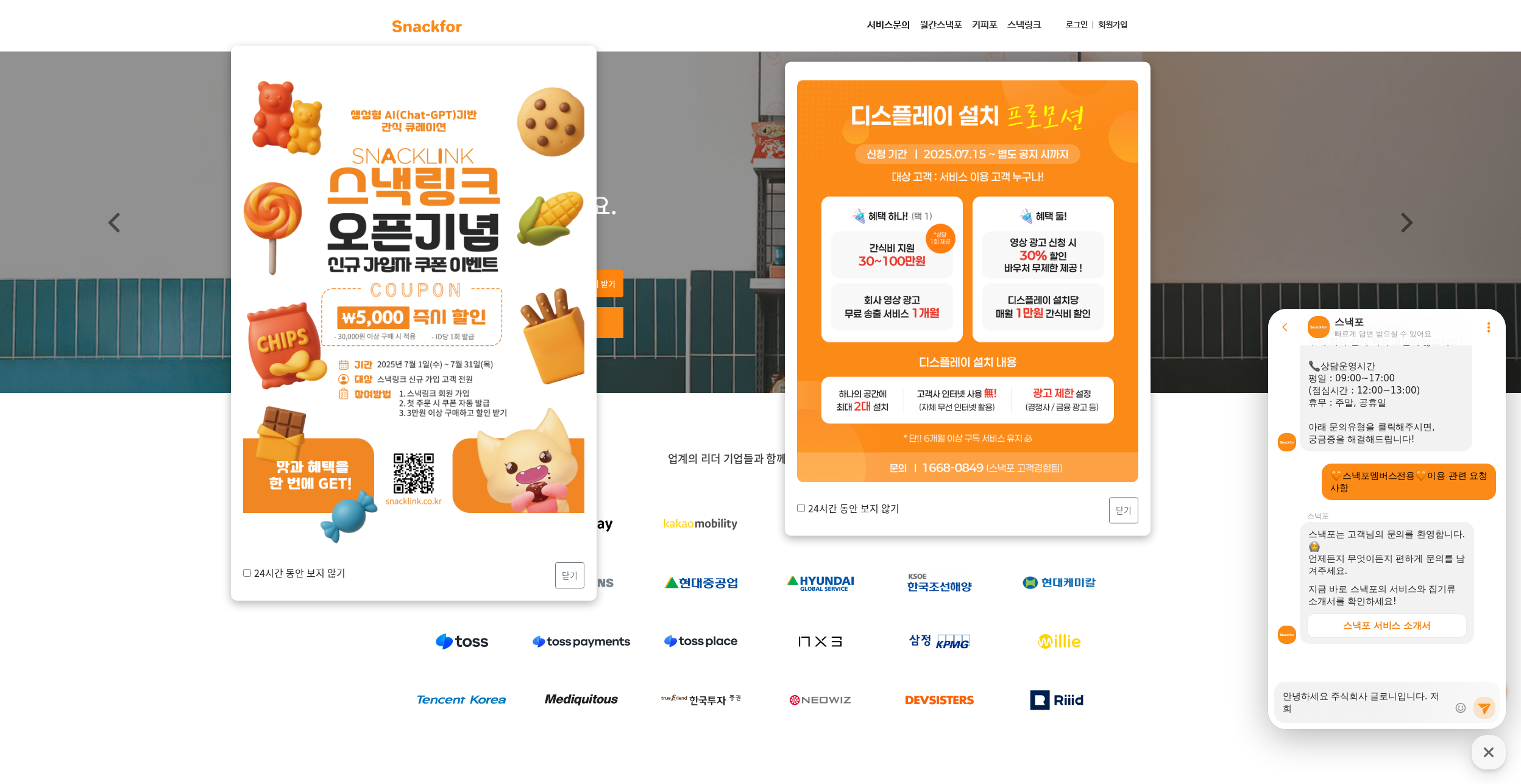
scroll to position [214, 0]
type textarea "x"
type textarea "안녕하세요 주식회사 글로니입니다. 저희"
type textarea "x"
type textarea "안녕하세요 주식회사 글로니입니다. 저희 ㅅ"
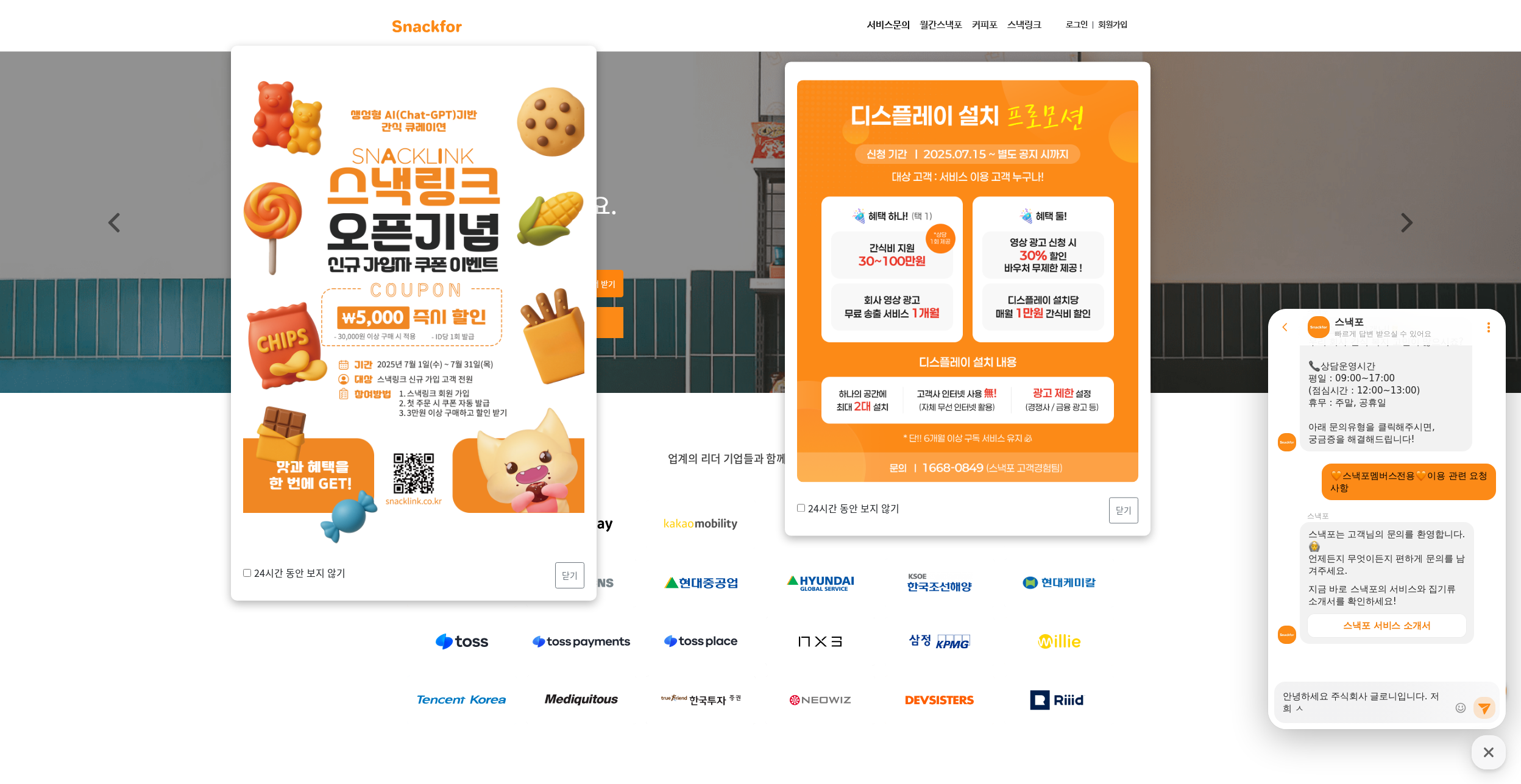
type textarea "x"
type textarea "안녕하세요 주식회사 글로니입니다. 저희"
type textarea "x"
type textarea "안녕하세요 주식회사 글로니입니다. 저희 ㅅ"
type textarea "x"
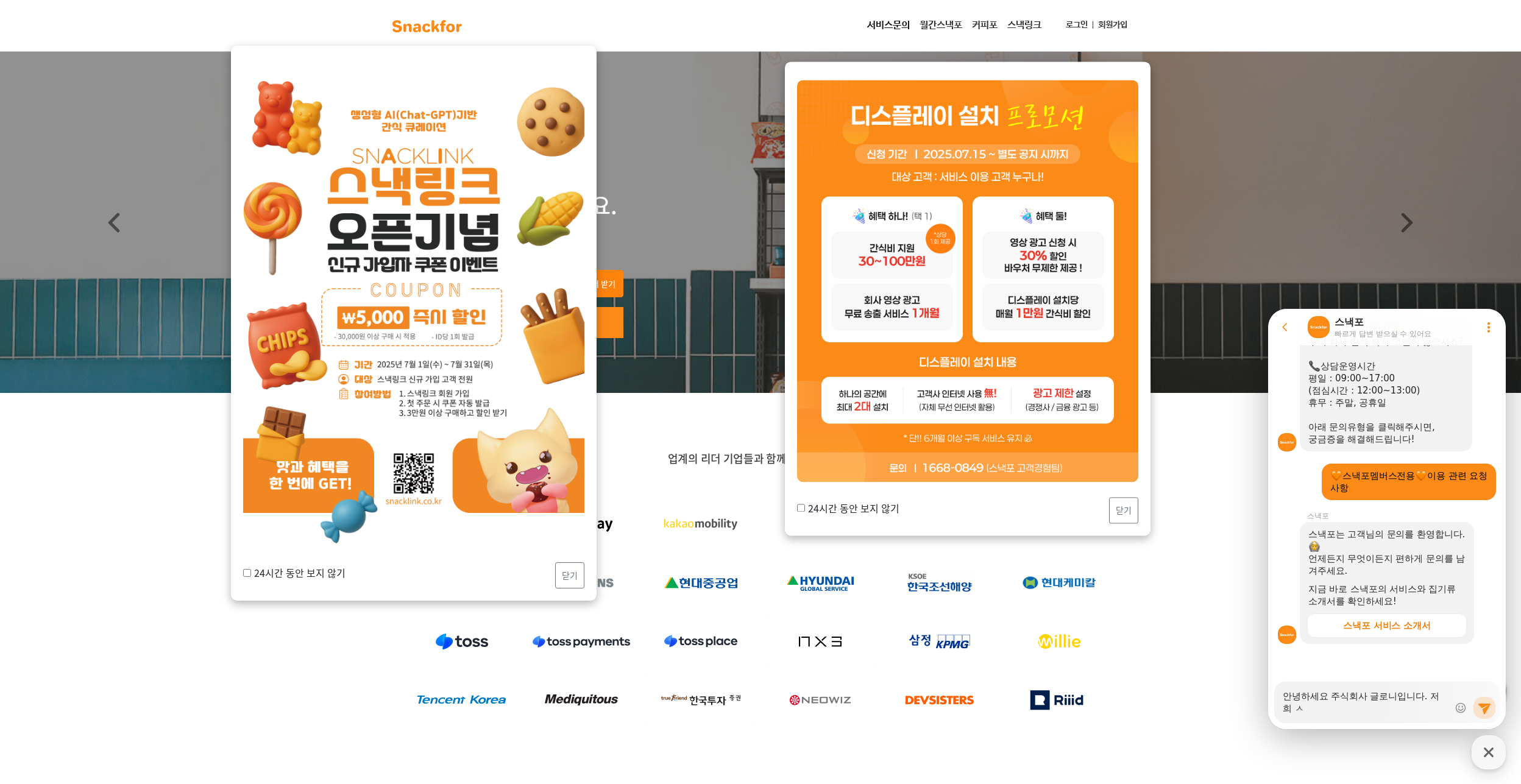
type textarea "안녕하세요 주식회사 글로니입니다. 저희"
type textarea "x"
type textarea "안녕하세요 주식회사 글로니입니다. 저희 ㄱ"
type textarea "x"
type textarea "안녕하세요 주식회사 글로니입니다. 저희 가"
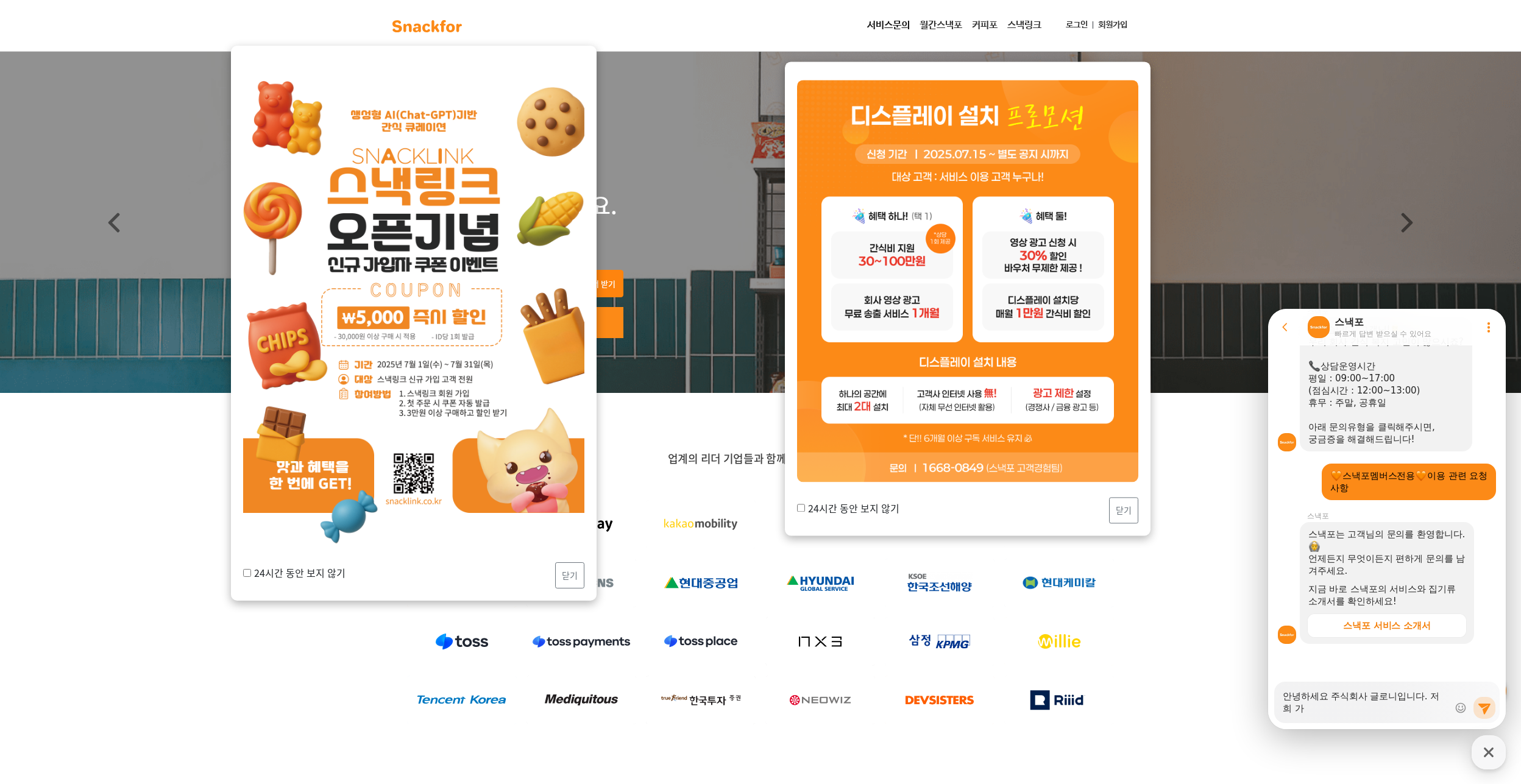
type textarea "x"
type textarea "안녕하세요 주식회사 글로니입니다. 저희 간"
type textarea "x"
type textarea "안녕하세요 주식회사 글로니입니다. 저희 간ㅅ"
type textarea "x"
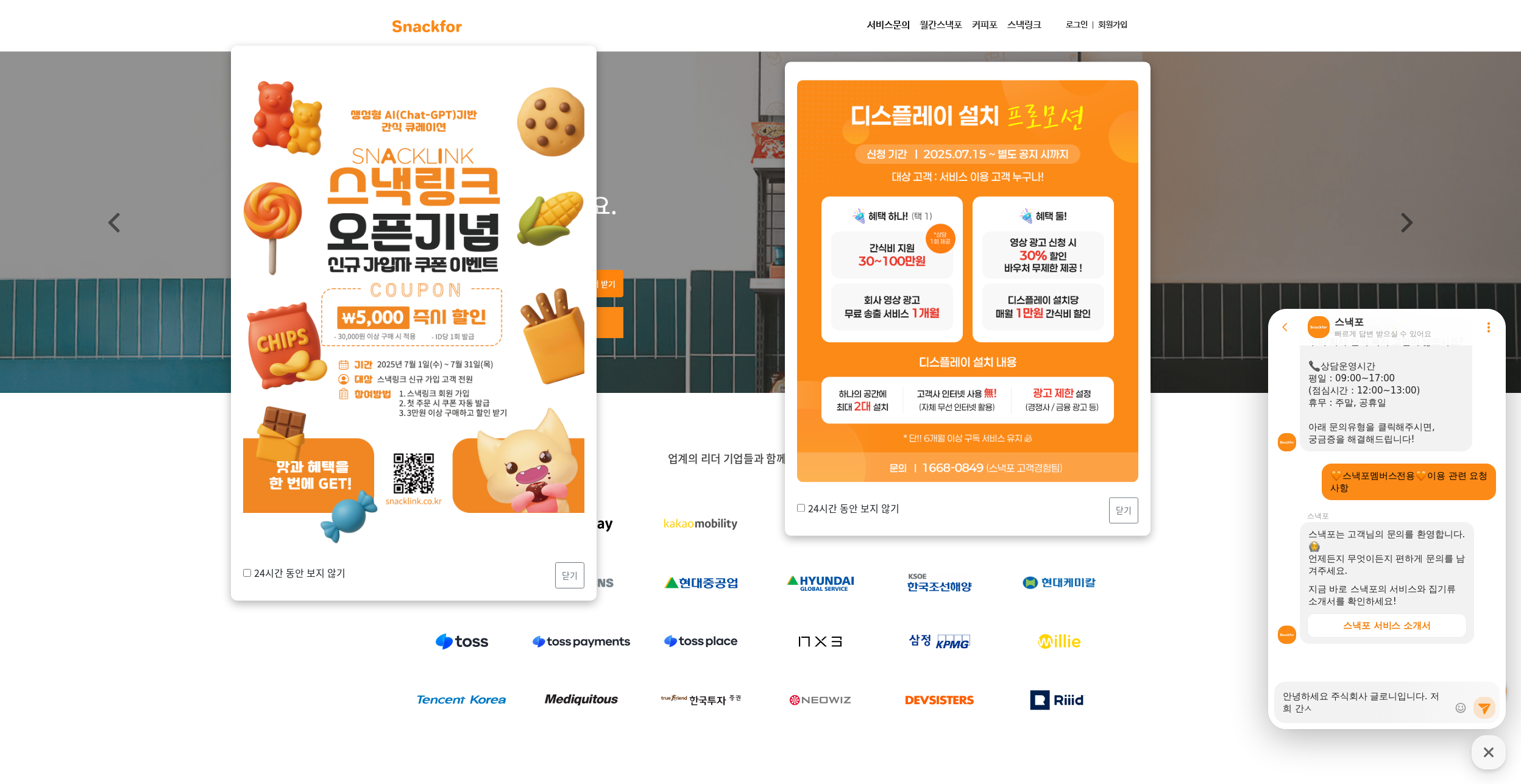
type textarea "안녕하세요 주식회사 글로니입니다. 저희 간시"
type textarea "x"
type textarea "안녕하세요 주식회사 글로니입니다. 저희 간식"
type textarea "x"
type textarea "안녕하세요 주식회사 글로니입니다. 저희 간식ㅇ"
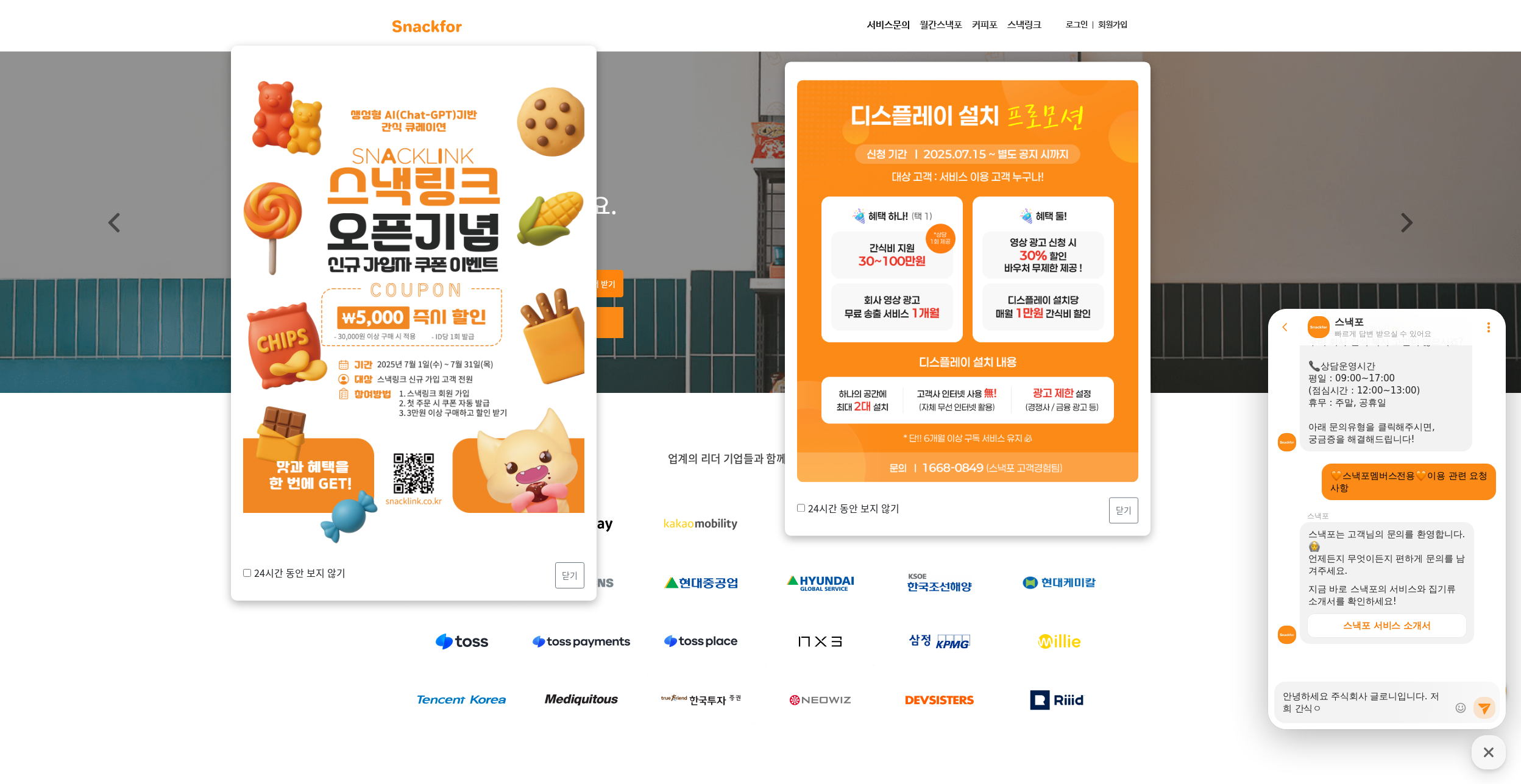
type textarea "x"
type textarea "안녕하세요 주식회사 글로니입니다. 저희 간식으"
type textarea "x"
type textarea "안녕하세요 주식회사 글로니입니다. 저희 간식ㅇ"
type textarea "x"
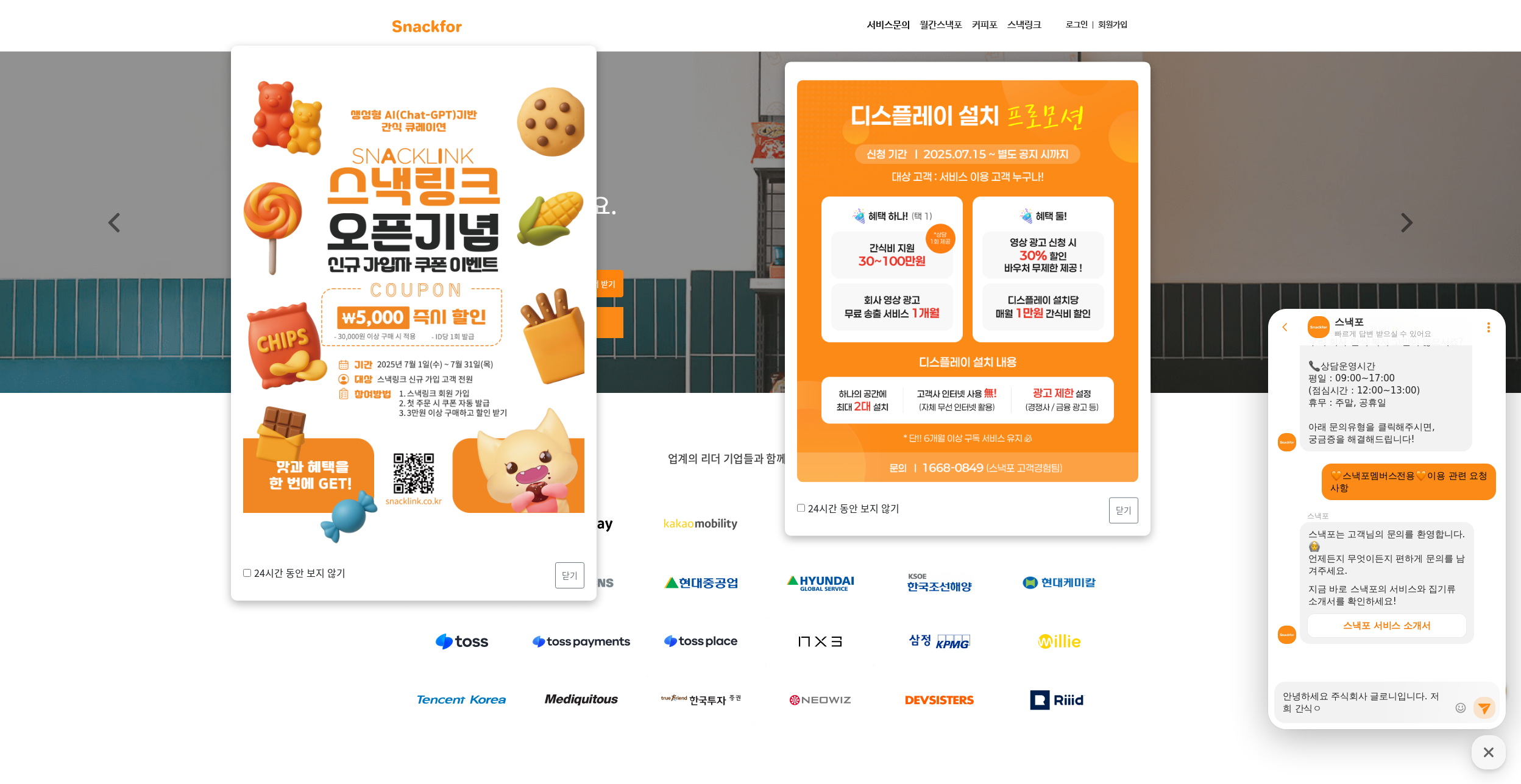
type textarea "안녕하세요 주식회사 글로니입니다. 저희 간식"
type textarea "x"
type textarea "안녕하세요 주식회사 글로니입니다. 저희 간식에"
type textarea "x"
type textarea "안녕하세요 주식회사 글로니입니다. 저희 간식에"
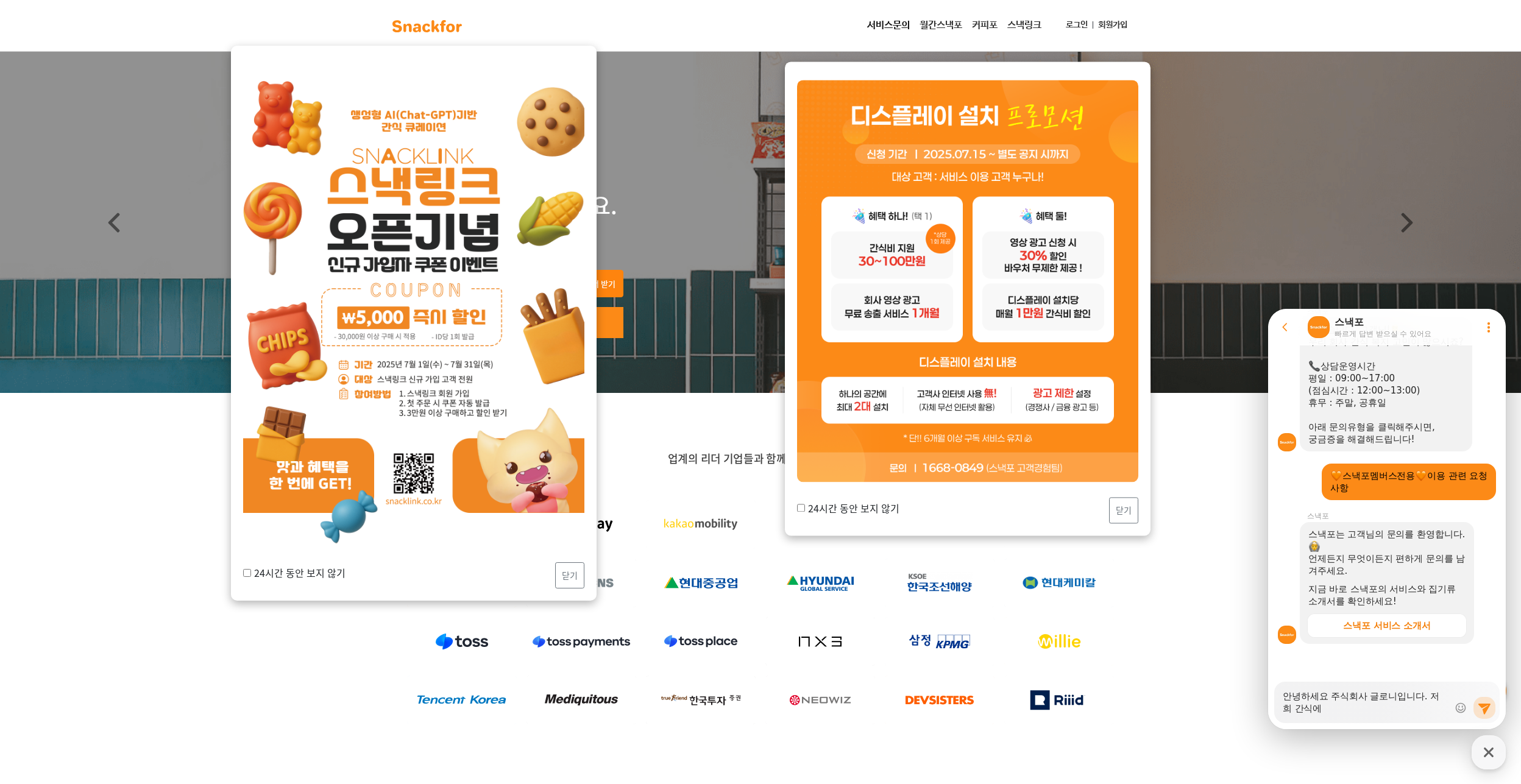
type textarea "x"
type textarea "안녕하세요 주식회사 글로니입니다. 저희 간식에 ㅇ"
type textarea "x"
type textarea "안녕하세요 주식회사 글로니입니다. 저희 간식에 요"
type textarea "x"
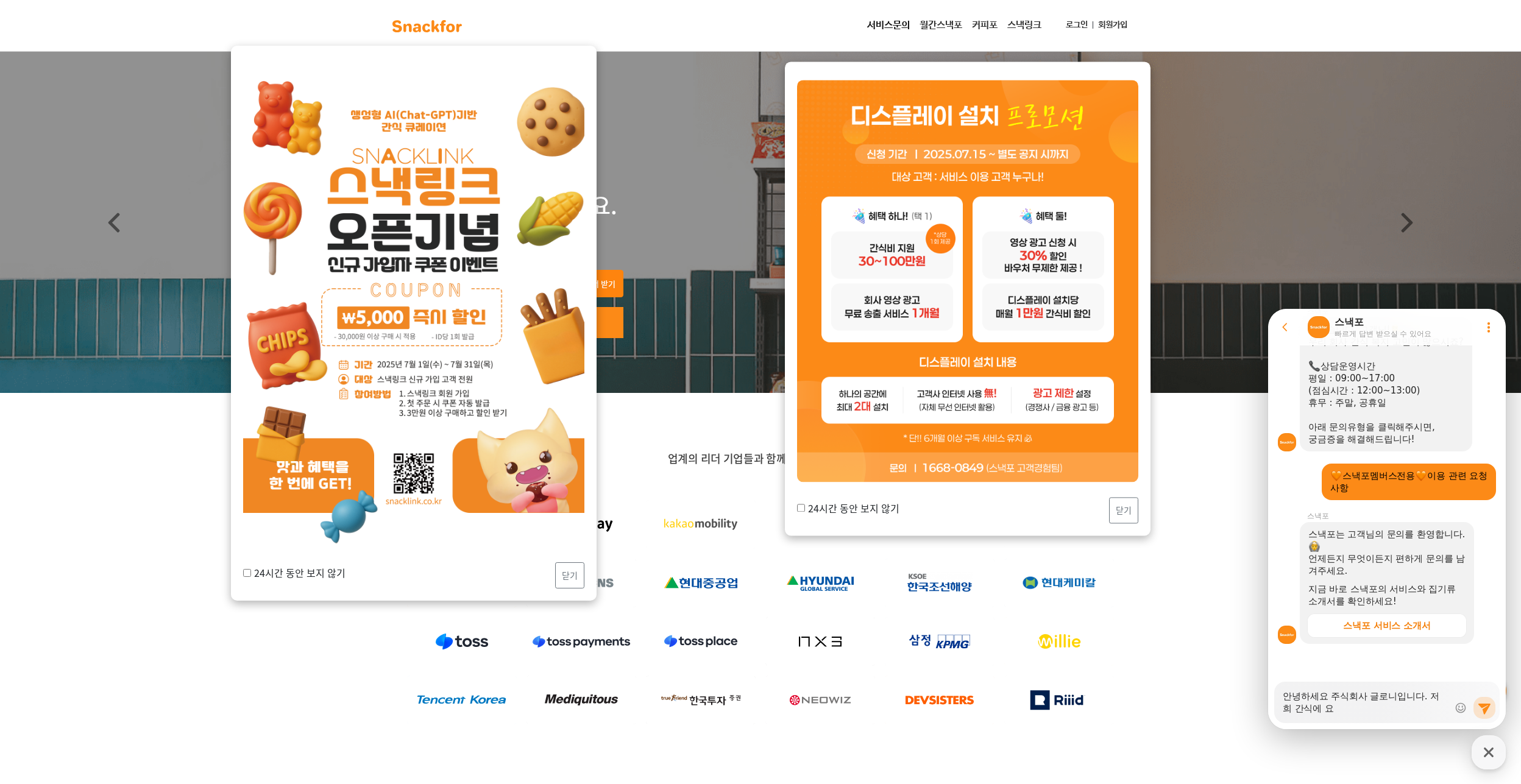
type textarea "안녕하세요 주식회사 글로니입니다. 저희 간식에 욫"
type textarea "x"
type textarea "안녕하세요 주식회사 글로니입니다. 저희 간식에 요처"
type textarea "x"
type textarea "안녕하세요 주식회사 글로니입니다. 저희 간식에 요청"
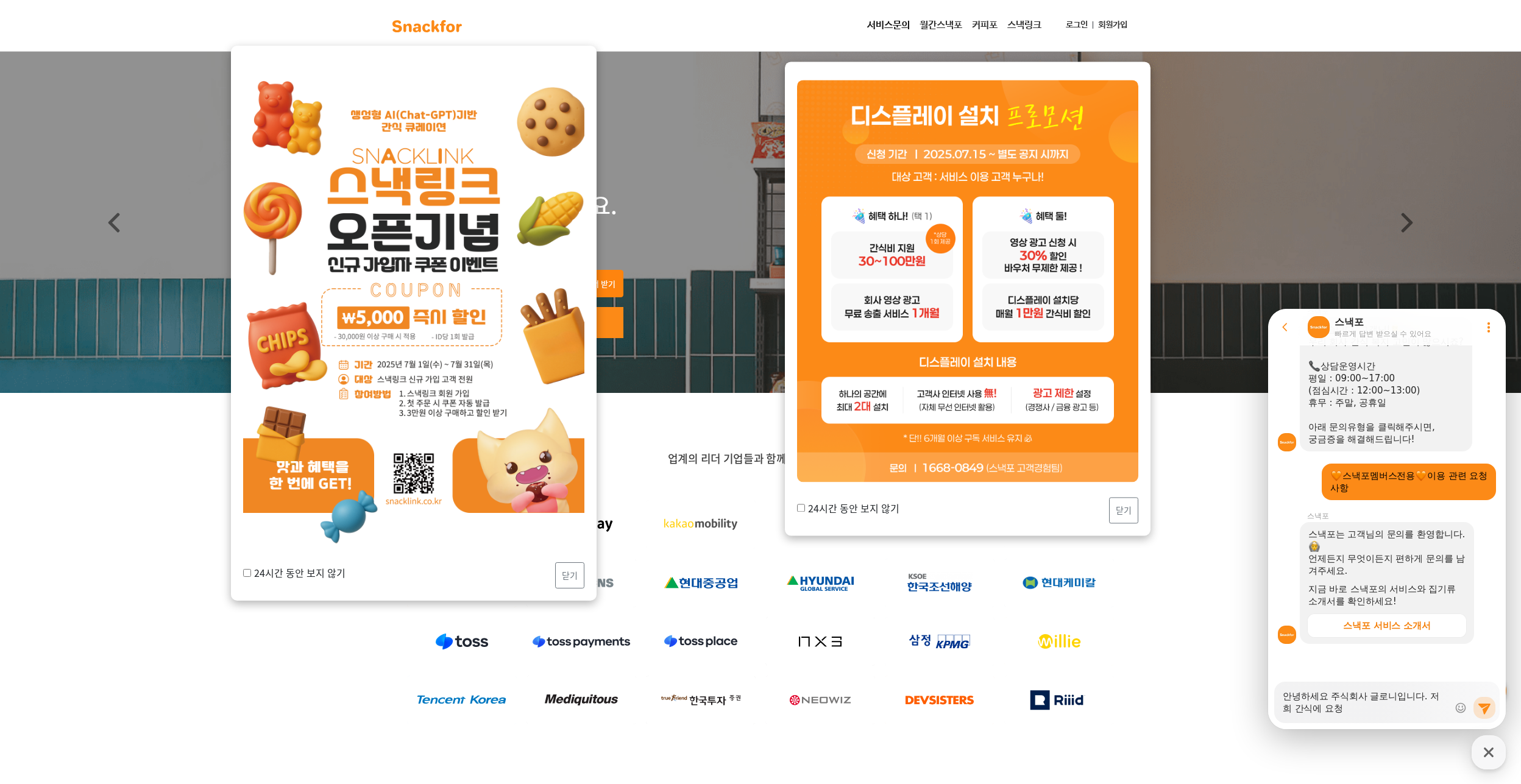
type textarea "x"
type textarea "안녕하세요 주식회사 글로니입니다. 저희 간식에 요청ㄷ"
type textarea "x"
type textarea "안녕하세요 주식회사 글로니입니다. 저희 간식에 요청드"
type textarea "x"
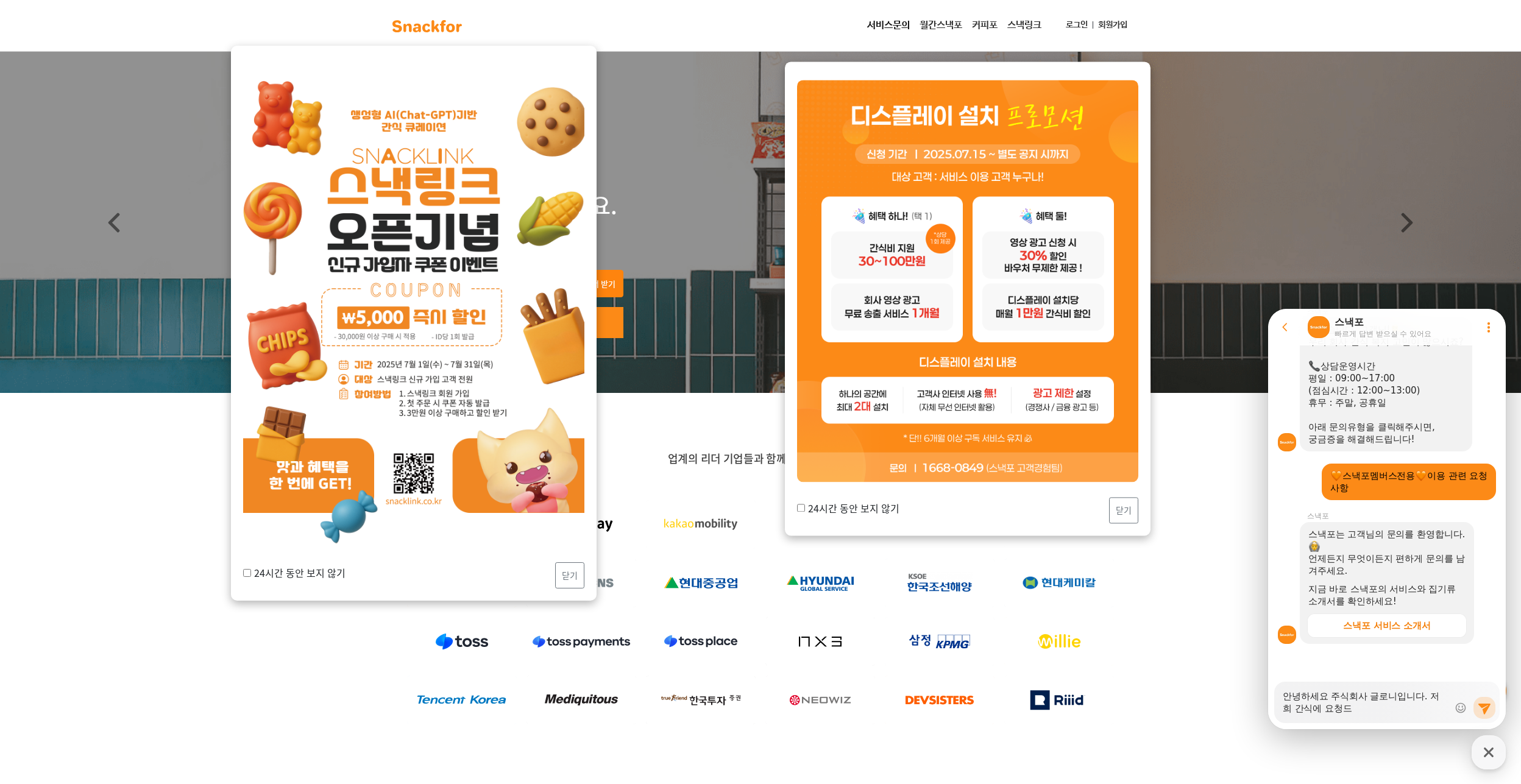
type textarea "안녕하세요 주식회사 글로니입니다. 저희 간식에 요청들"
type textarea "x"
type textarea "안녕하세요 주식회사 글로니입니다. 저희 간식에 요청드려"
type textarea "x"
type textarea "안녕하세요 주식회사 글로니입니다. 저희 간식에 요청드렸"
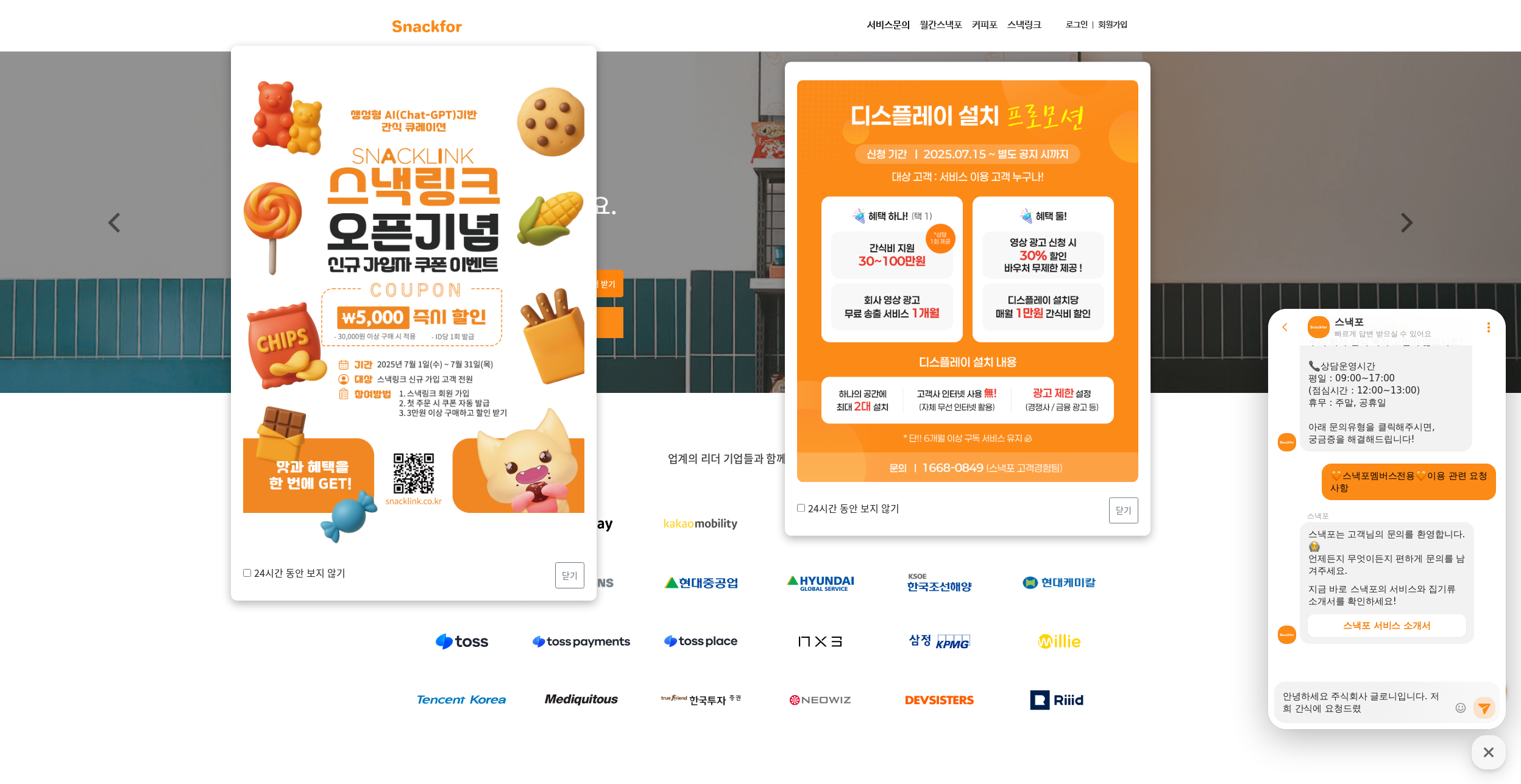
type textarea "x"
type textarea "안녕하세요 주식회사 글로니입니다. 저희 간식에 요청드렸ㄷ"
type textarea "x"
type textarea "안녕하세요 주식회사 글로니입니다. 저희 간식에 요청드렸더"
type textarea "x"
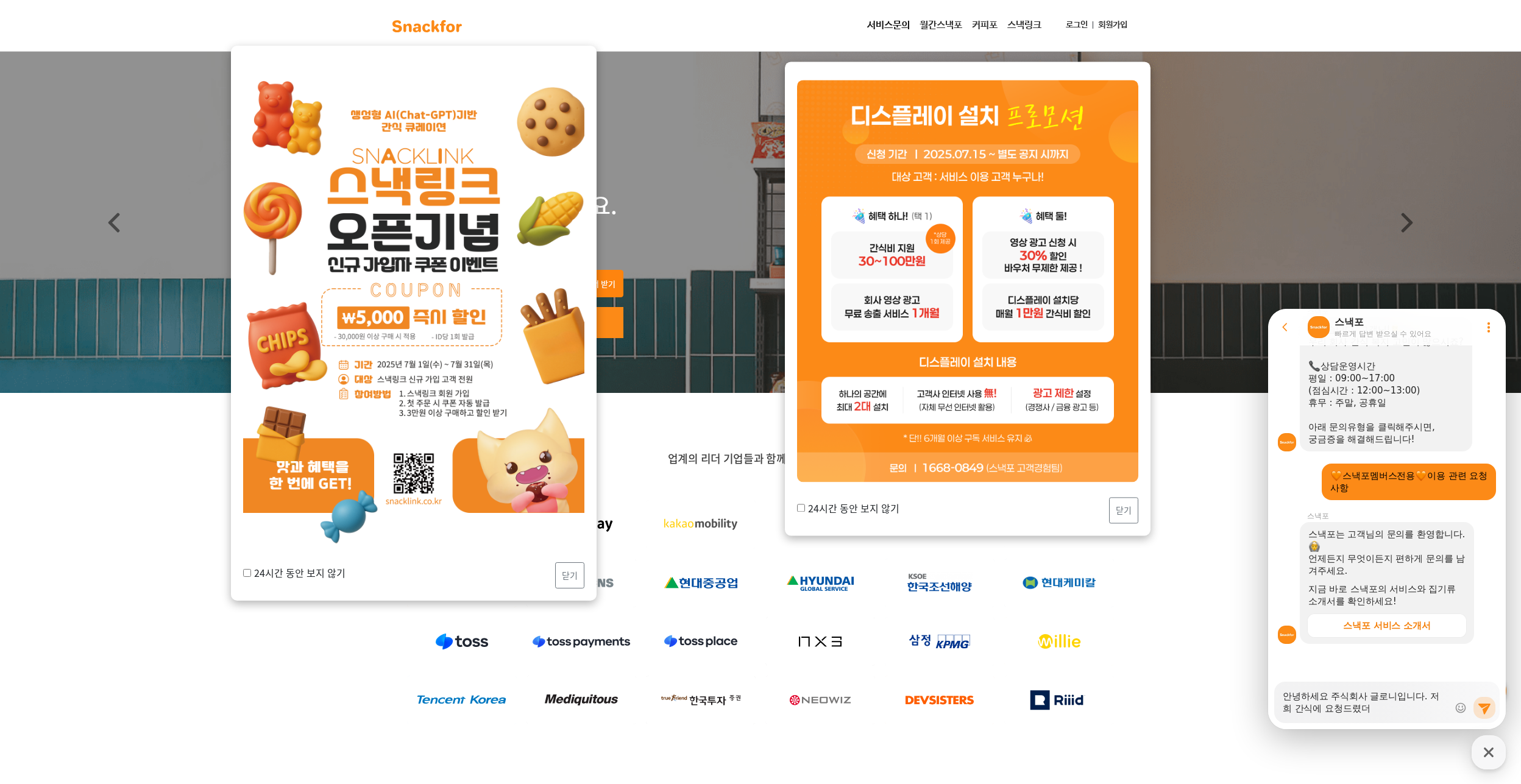
type textarea "안녕하세요 주식회사 글로니입니다. 저희 간식에 요청드렸던"
type textarea "x"
type textarea "안녕하세요 주식회사 글로니입니다. 저희 간식에 요청드렸던"
type textarea "x"
type textarea "안녕하세요 주식회사 글로니입니다. 저희 간식에 요청드렸던 ㅅ"
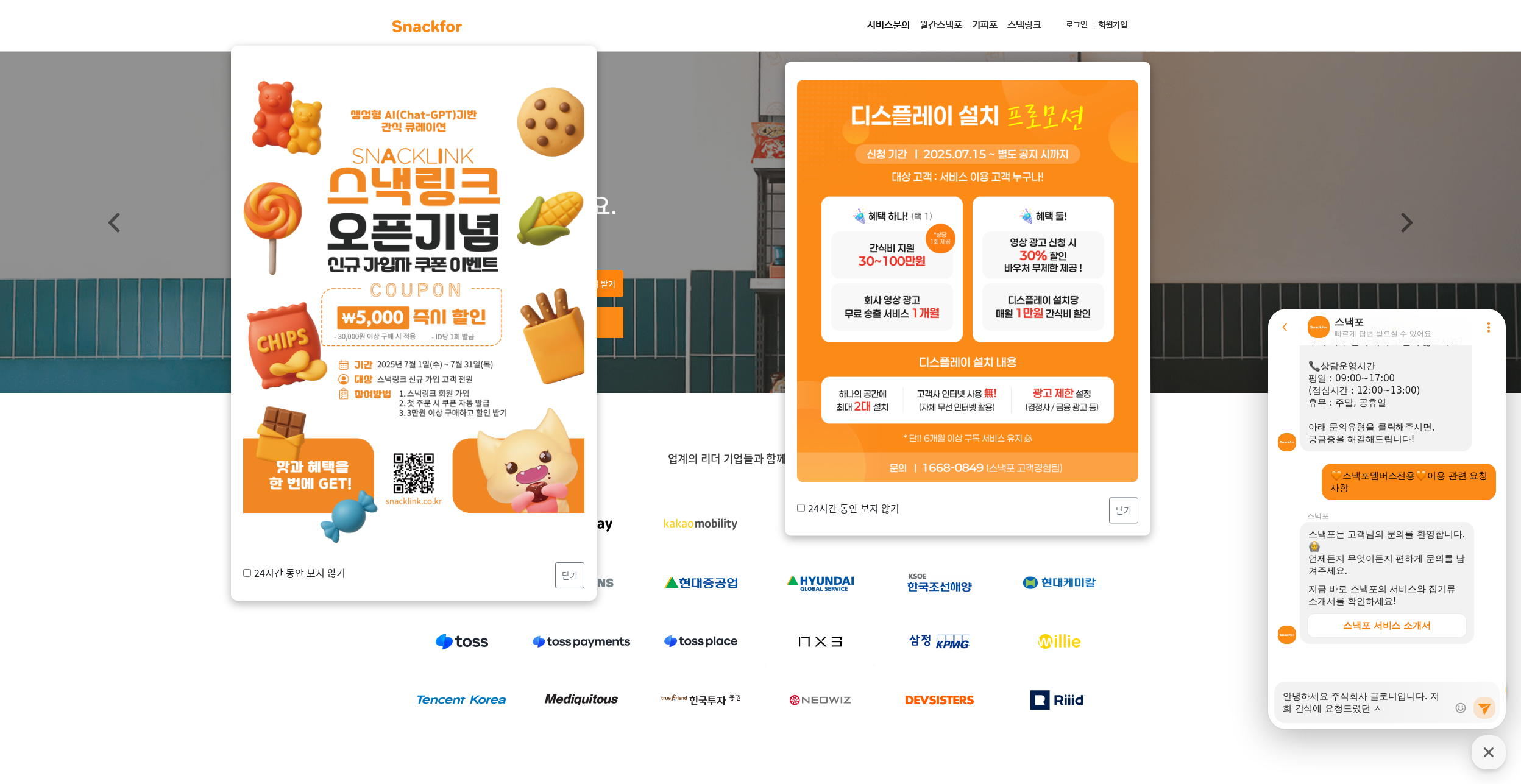
type textarea "x"
type textarea "안녕하세요 주식회사 글로니입니다. 저희 간식에 요청드렸던 사"
type textarea "x"
type textarea "안녕하세요 주식회사 글로니입니다. 저희 간식에 요청드렸던 샇"
type textarea "x"
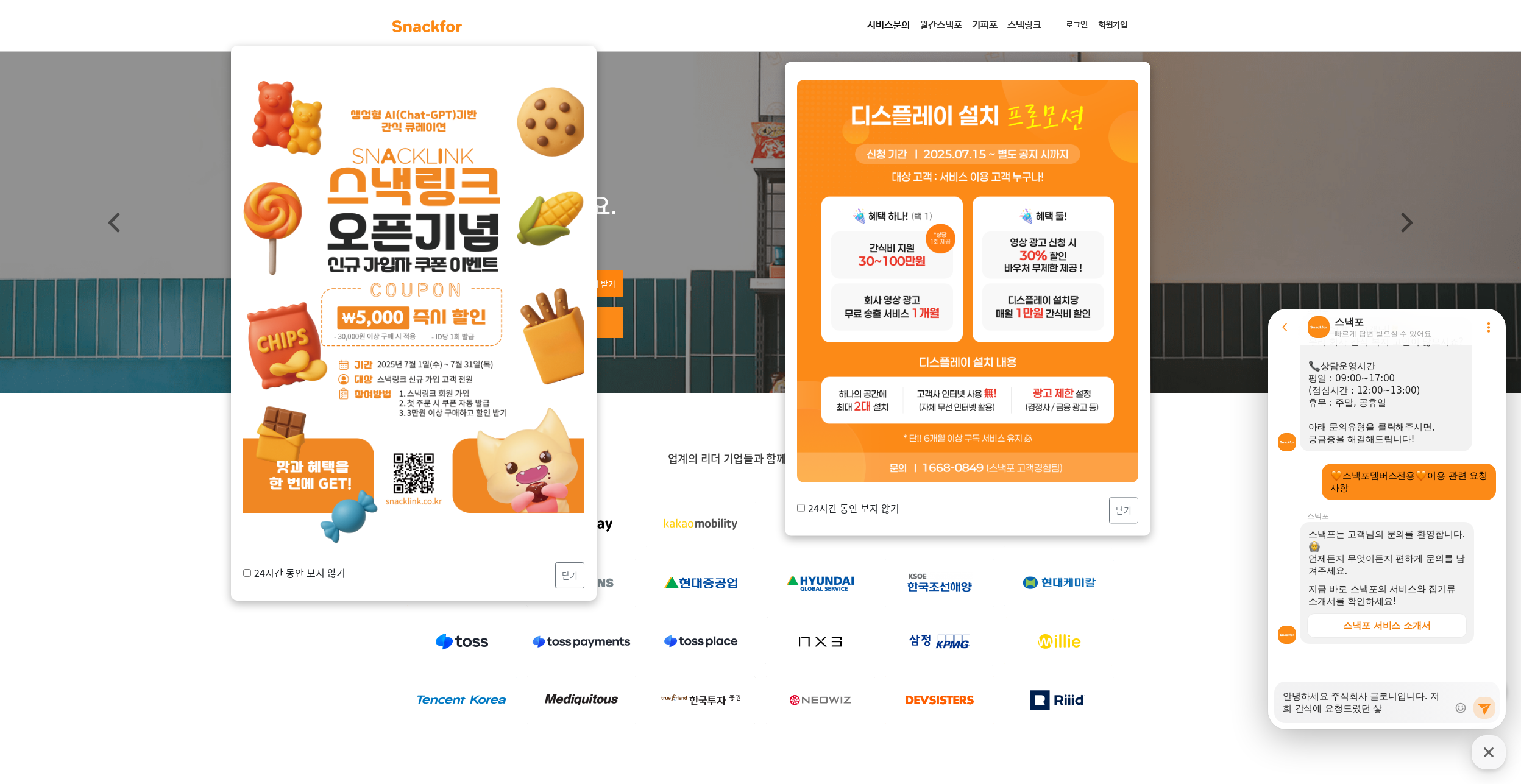
type textarea "안녕하세요 주식회사 글로니입니다. 저희 간식에 요청드렸던 사하"
type textarea "x"
type textarea "안녕하세요 주식회사 글로니입니다. 저희 간식에 요청드렸던 사항"
type textarea "x"
type textarea "안녕하세요 주식회사 글로니입니다. 저희 간식에 요청드렸던 사항"
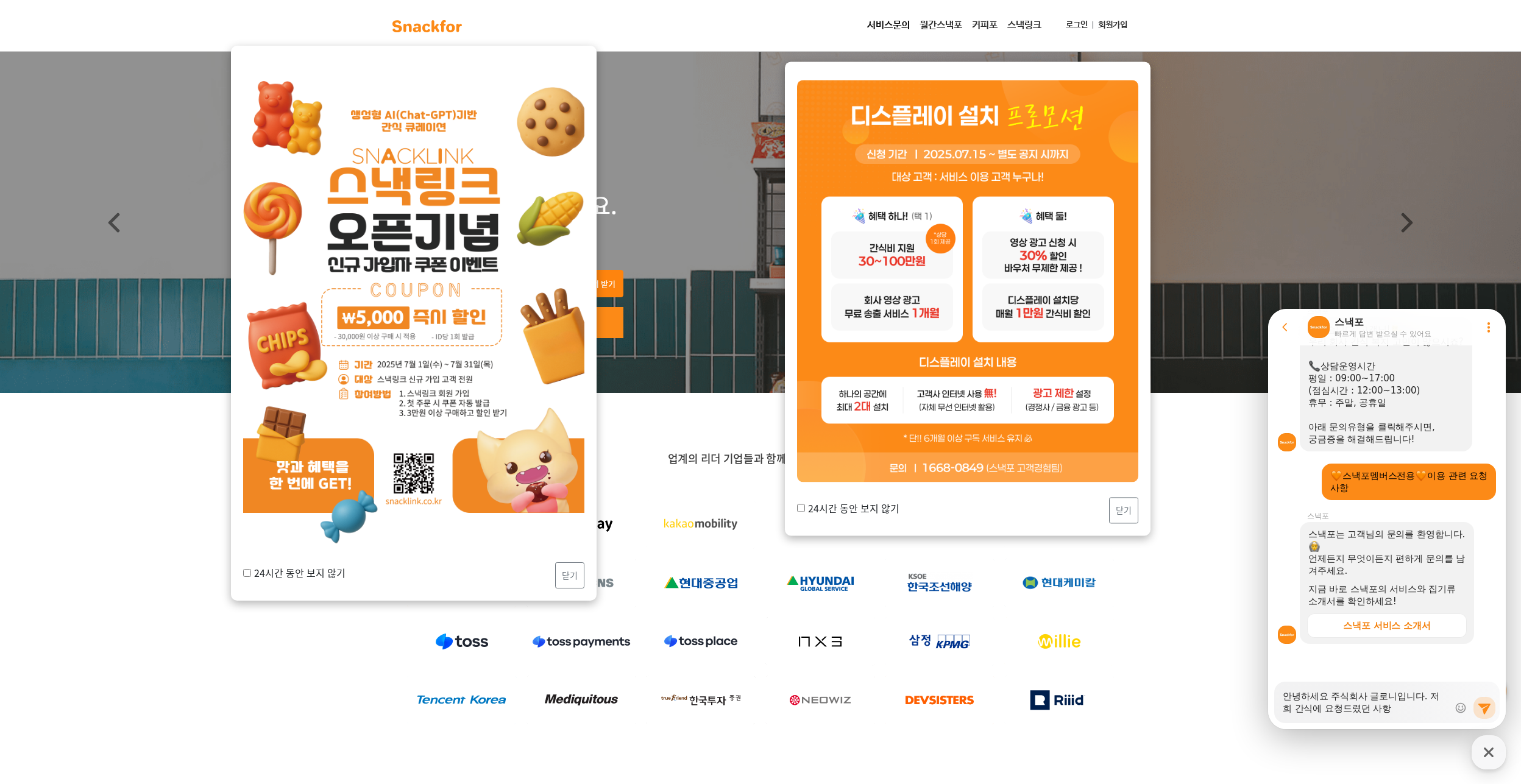
type textarea "x"
type textarea "안녕하세요 주식회사 글로니입니다. 저희 간식에 요청드렸던 사항 ㅊ"
type textarea "x"
type textarea "안녕하세요 주식회사 글로니입니다. 저희 간식에 요청드렸던 사항"
type textarea "x"
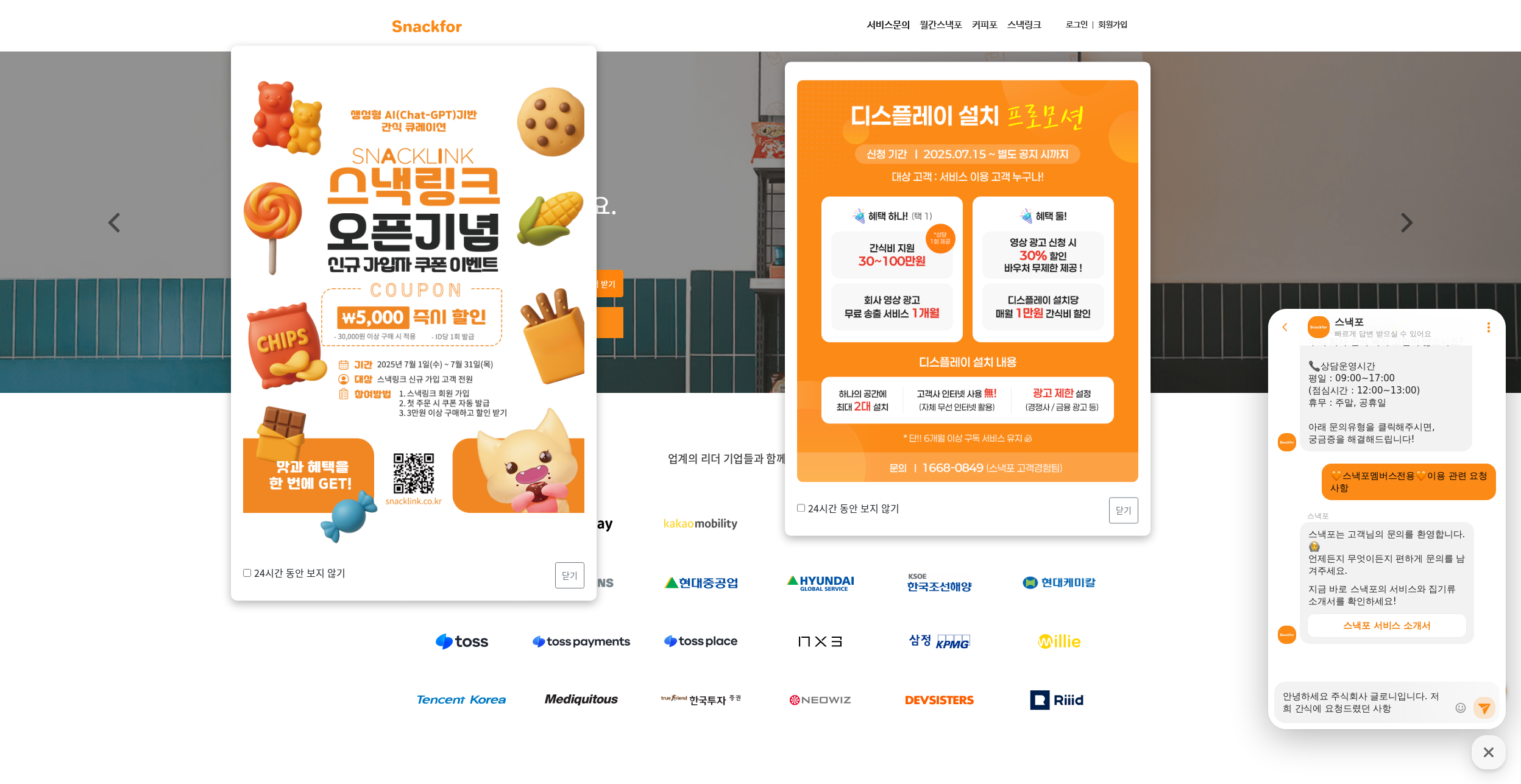
type textarea "안녕하세요 주식회사 글로니입니다. 저희 간식에 요청드렸던 사항 ㅈ"
type textarea "x"
type textarea "안녕하세요 주식회사 글로니입니다. 저희 간식에 요청드렸던 사항 저"
type textarea "x"
type textarea "안녕하세요 주식회사 글로니입니다. 저희 간식에 요청드렸던 사항 전"
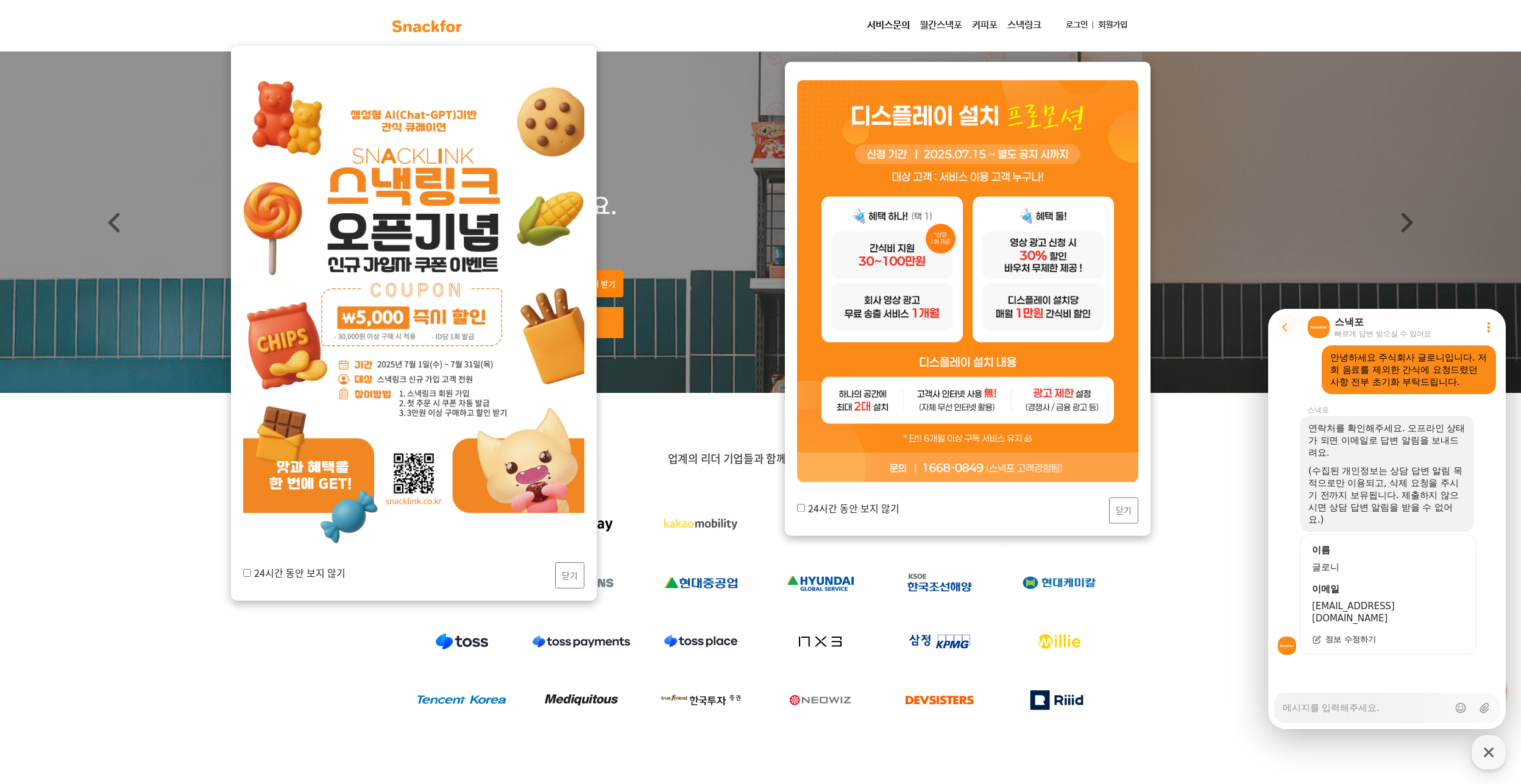
scroll to position [525, 0]
